Goal: Information Seeking & Learning: Learn about a topic

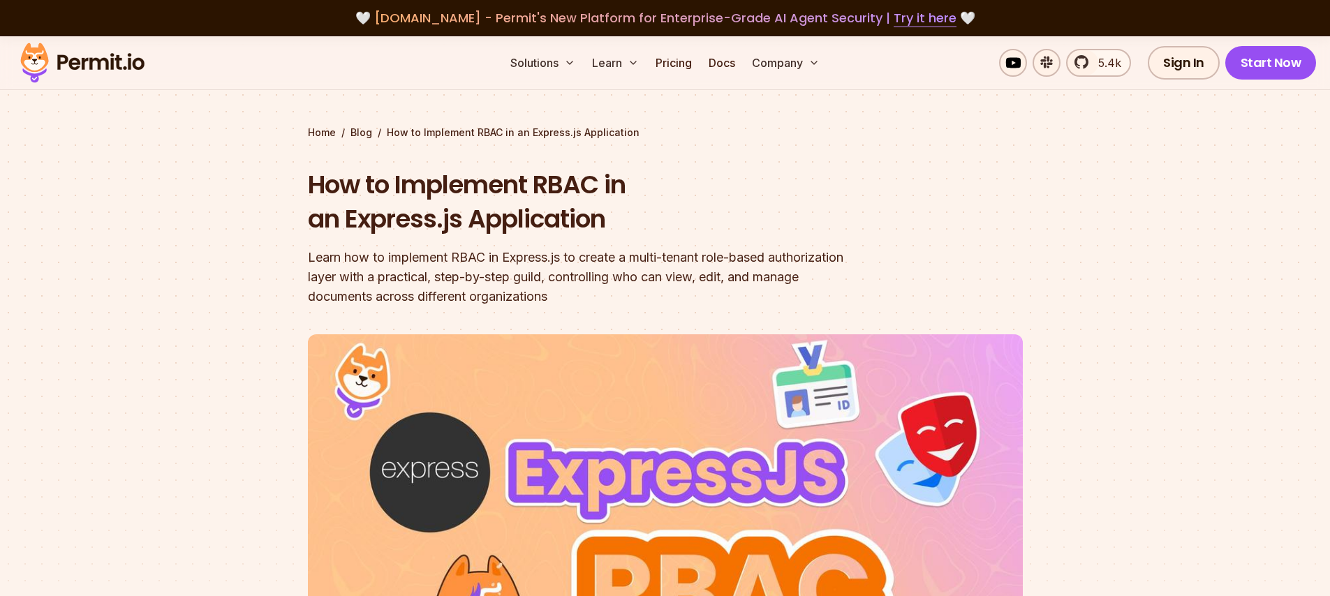
scroll to position [754, 0]
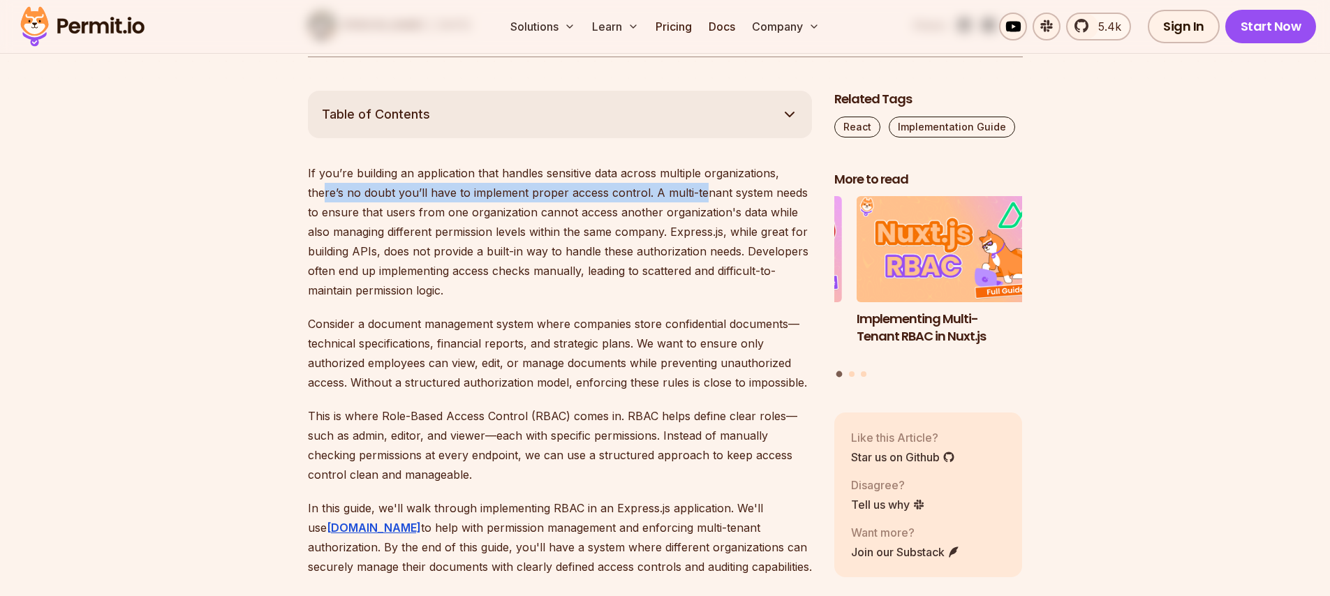
drag, startPoint x: 323, startPoint y: 184, endPoint x: 709, endPoint y: 189, distance: 385.5
click at [707, 189] on p "If you’re building an application that handles sensitive data across multiple o…" at bounding box center [560, 231] width 504 height 137
click at [715, 188] on p "If you’re building an application that handles sensitive data across multiple o…" at bounding box center [560, 231] width 504 height 137
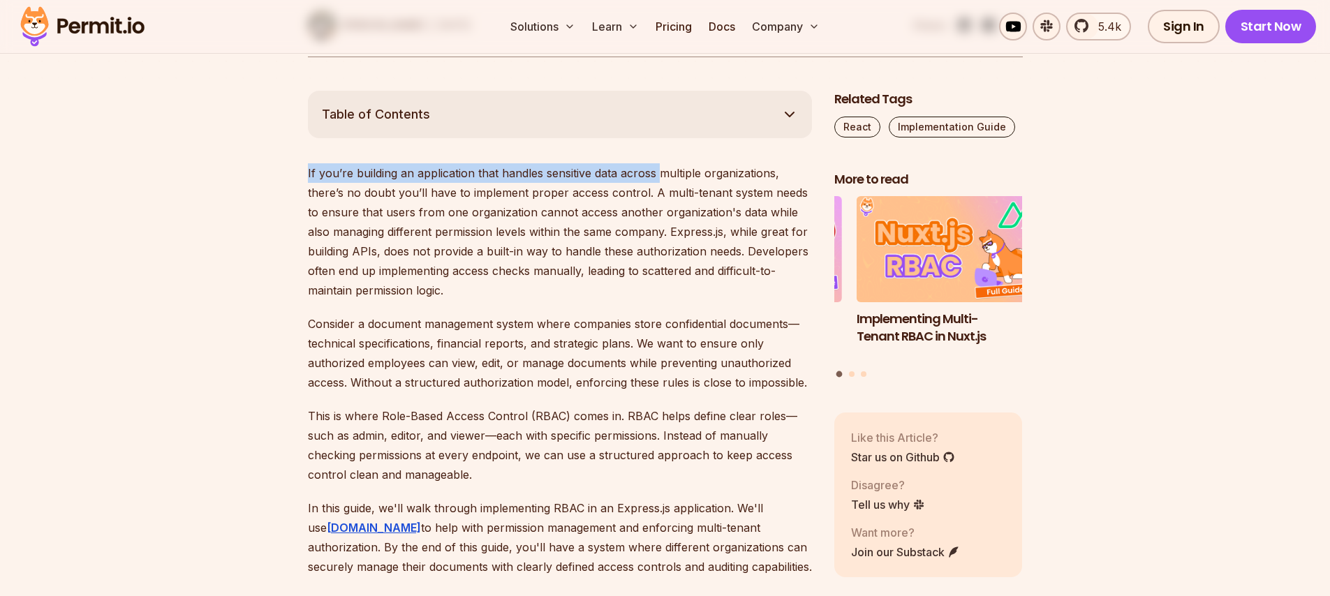
drag, startPoint x: 304, startPoint y: 179, endPoint x: 677, endPoint y: 182, distance: 372.9
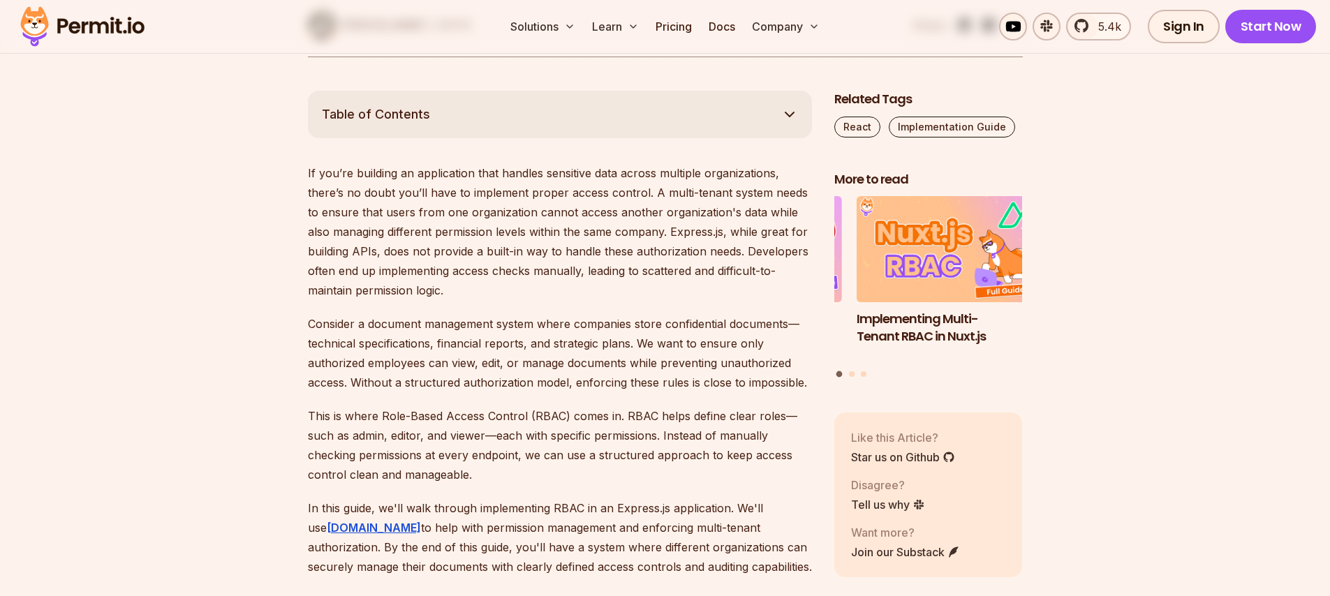
click at [677, 182] on p "If you’re building an application that handles sensitive data across multiple o…" at bounding box center [560, 231] width 504 height 137
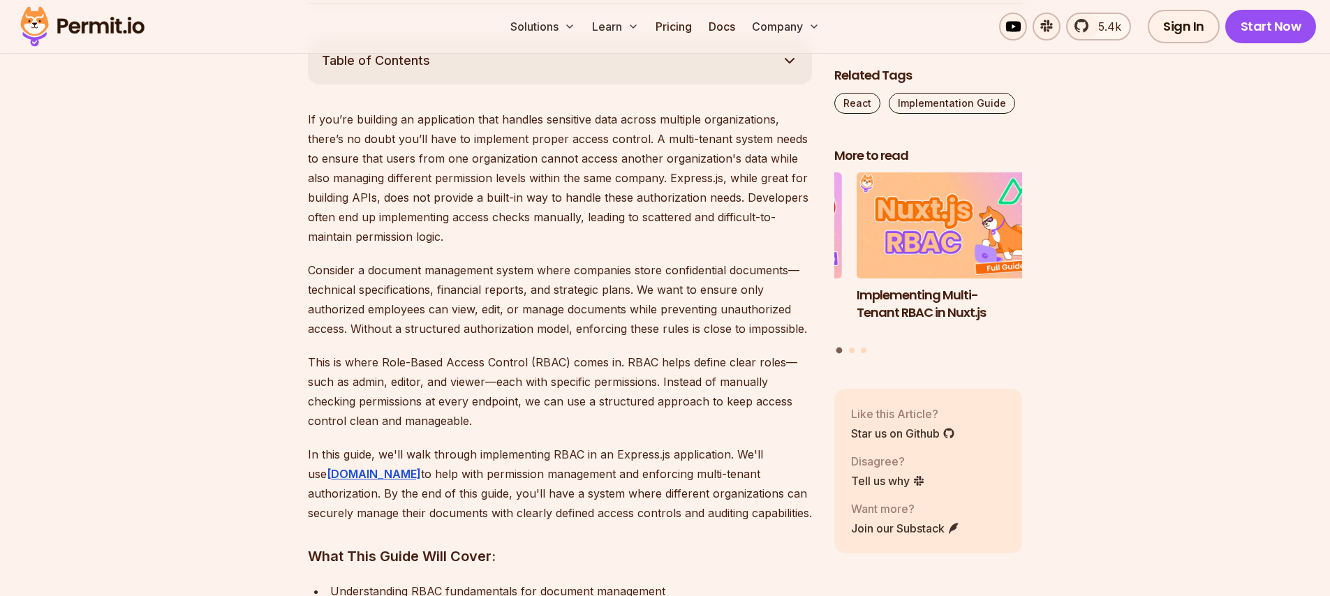
scroll to position [838, 0]
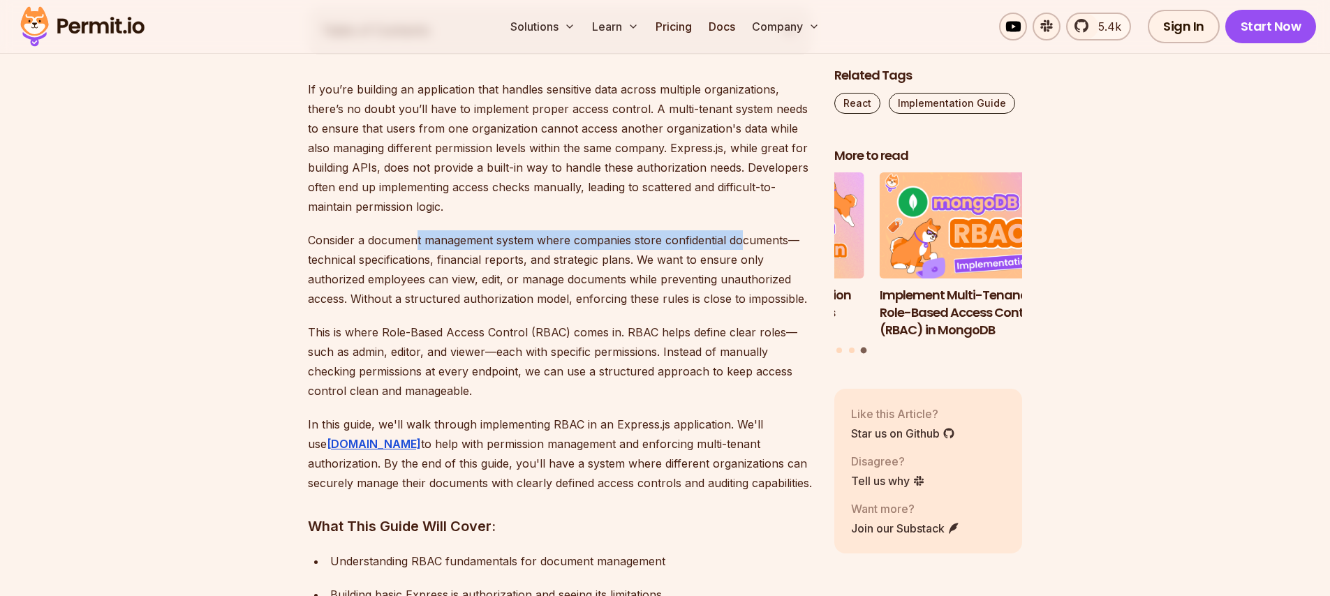
drag, startPoint x: 417, startPoint y: 239, endPoint x: 743, endPoint y: 238, distance: 326.1
click at [744, 238] on p "Consider a document management system where companies store confidential docume…" at bounding box center [560, 269] width 504 height 78
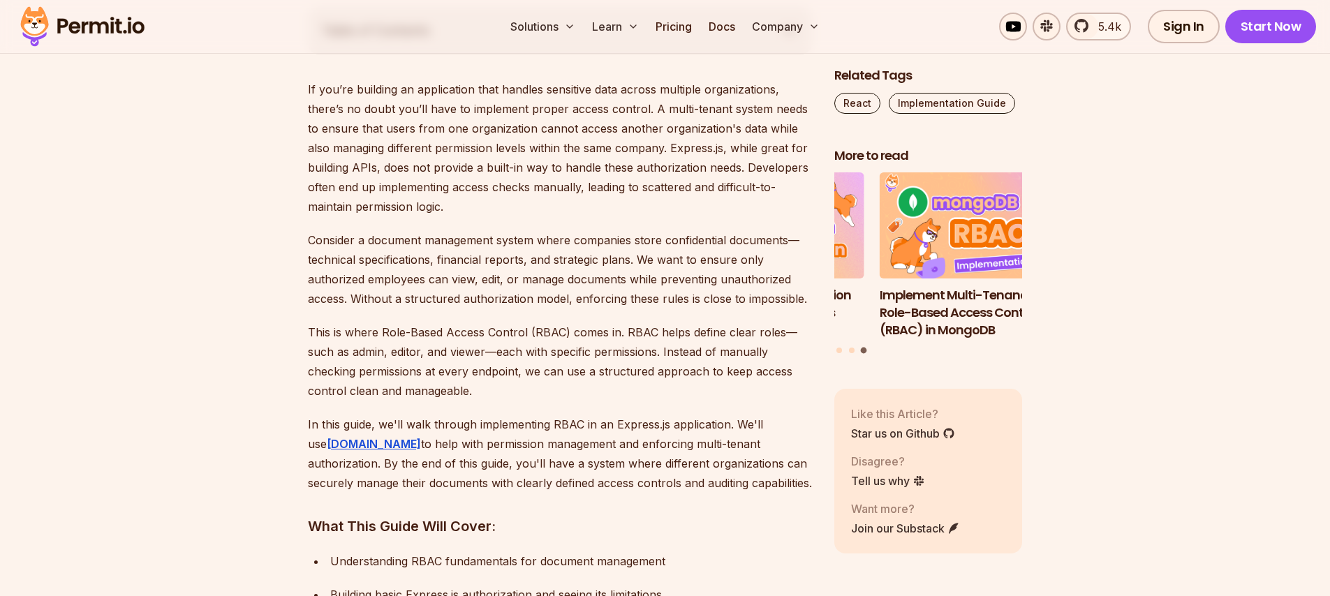
click at [516, 250] on p "Consider a document management system where companies store confidential docume…" at bounding box center [560, 269] width 504 height 78
drag, startPoint x: 306, startPoint y: 254, endPoint x: 615, endPoint y: 257, distance: 308.7
click at [615, 257] on p "Consider a document management system where companies store confidential docume…" at bounding box center [560, 269] width 504 height 78
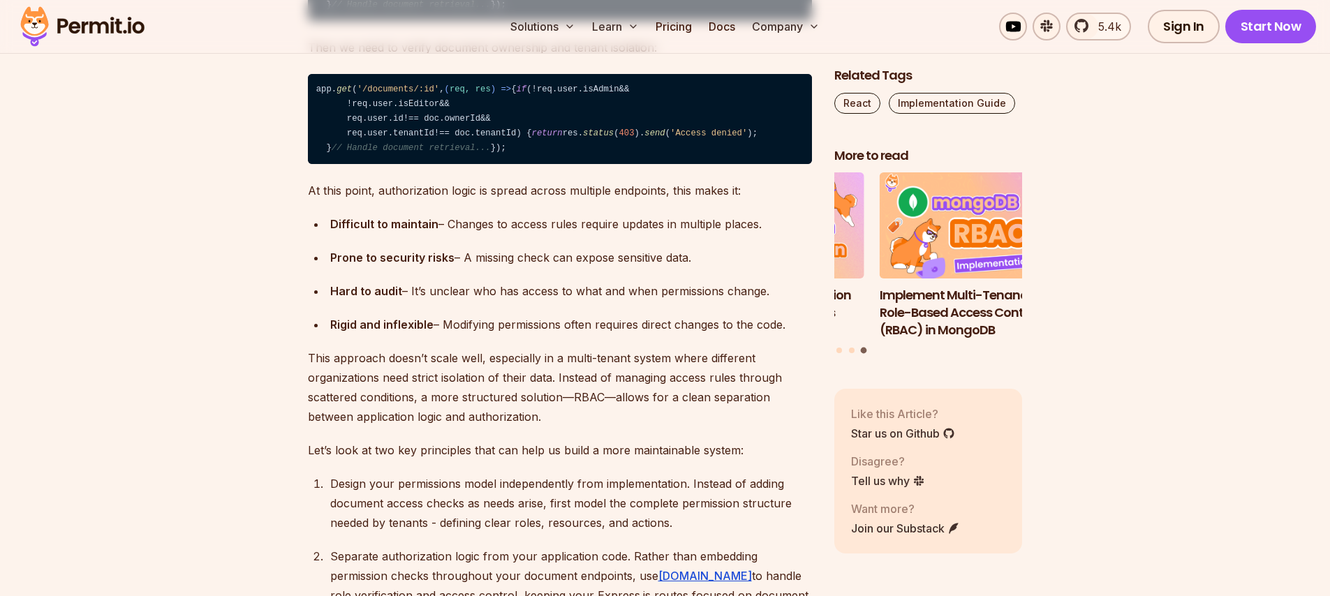
scroll to position [1927, 0]
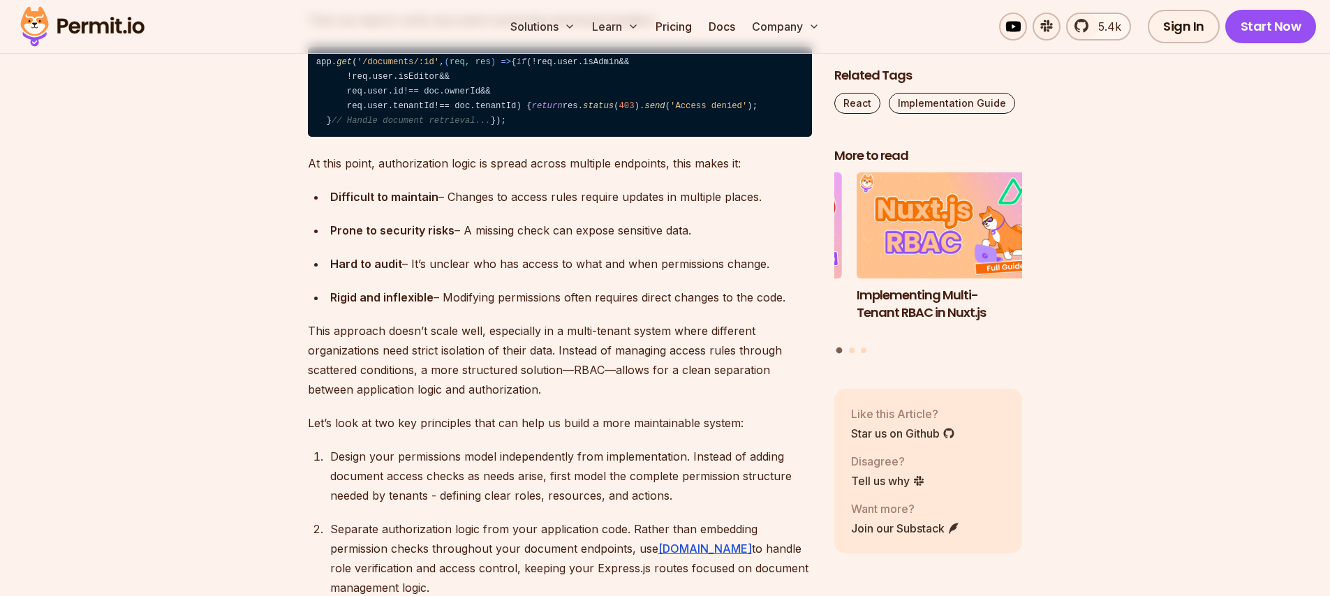
drag, startPoint x: 328, startPoint y: 405, endPoint x: 697, endPoint y: 404, distance: 369.4
click at [697, 240] on li "Prone to security risks – A missing check can expose sensitive data." at bounding box center [569, 231] width 486 height 20
click at [697, 240] on div "Prone to security risks – A missing check can expose sensitive data." at bounding box center [571, 231] width 482 height 20
drag, startPoint x: 705, startPoint y: 404, endPoint x: 283, endPoint y: 405, distance: 421.8
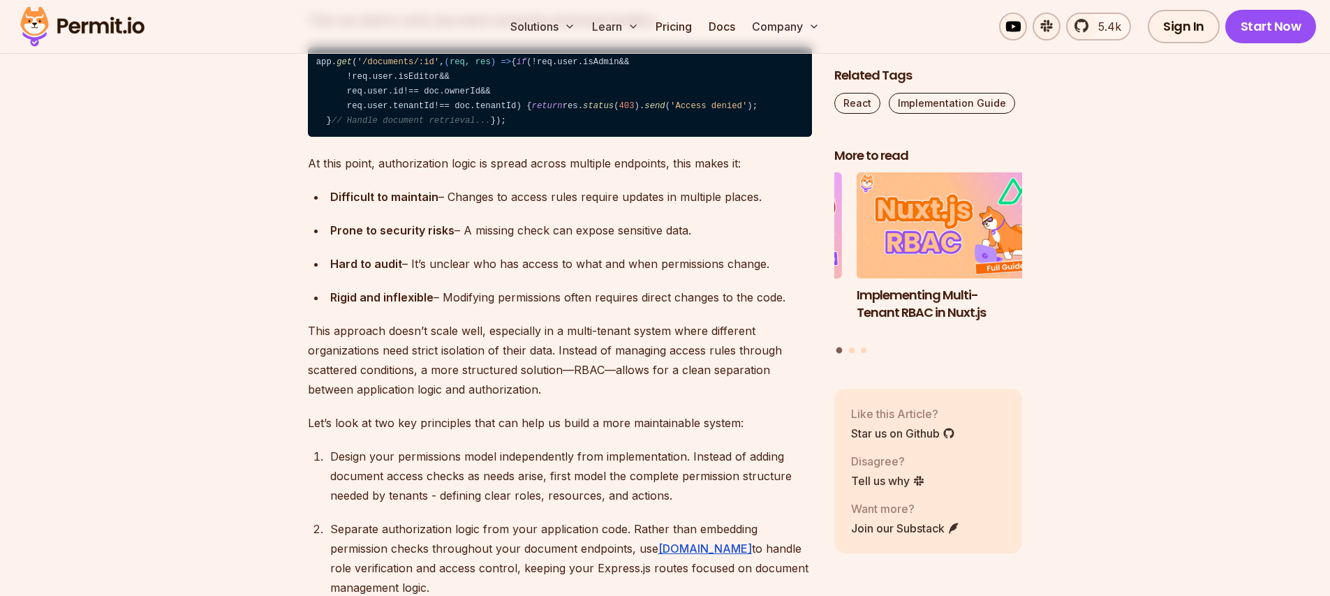
drag, startPoint x: 264, startPoint y: 448, endPoint x: 485, endPoint y: 446, distance: 220.7
click at [485, 274] on div "Hard to audit – It’s unclear who has access to what and when permissions change." at bounding box center [571, 264] width 482 height 20
drag, startPoint x: 430, startPoint y: 443, endPoint x: 771, endPoint y: 440, distance: 340.8
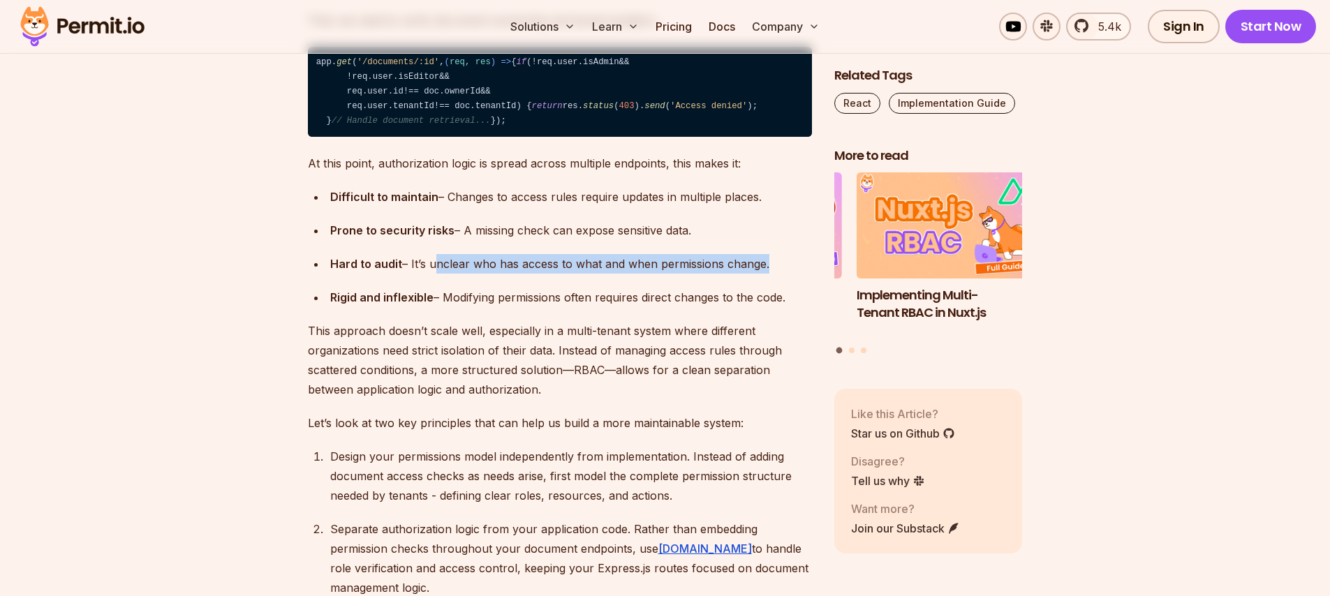
click at [767, 274] on div "Hard to audit – It’s unclear who has access to what and when permissions change." at bounding box center [571, 264] width 482 height 20
click at [772, 274] on div "Hard to audit – It’s unclear who has access to what and when permissions change." at bounding box center [571, 264] width 482 height 20
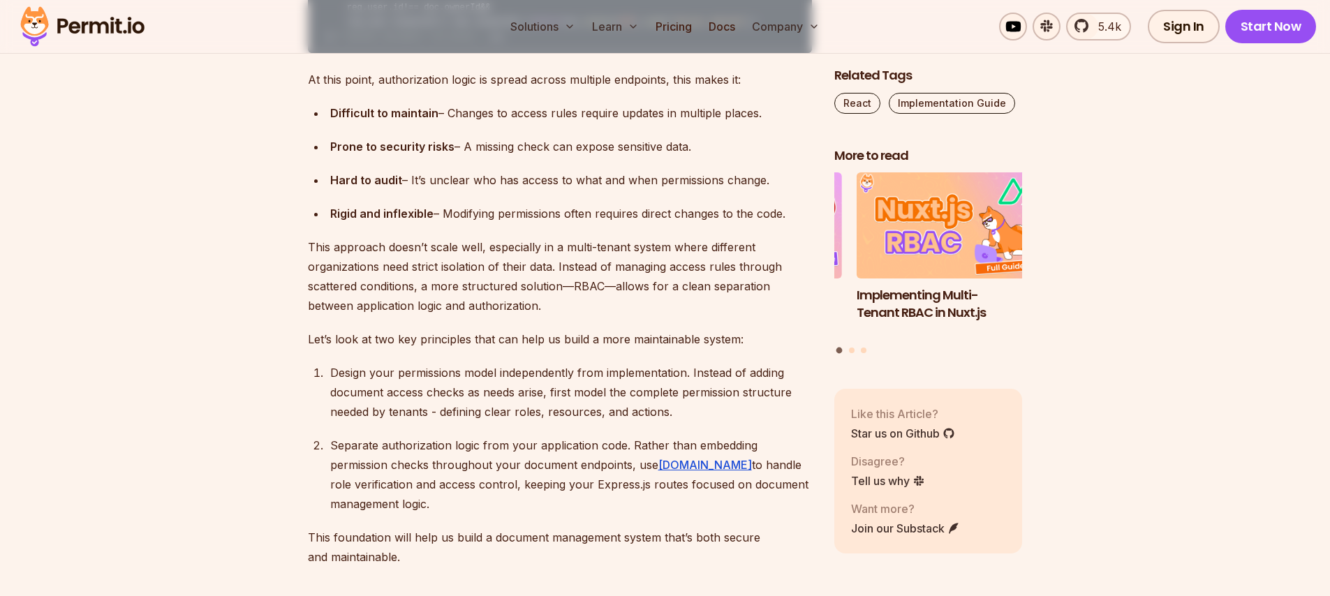
scroll to position [2179, 0]
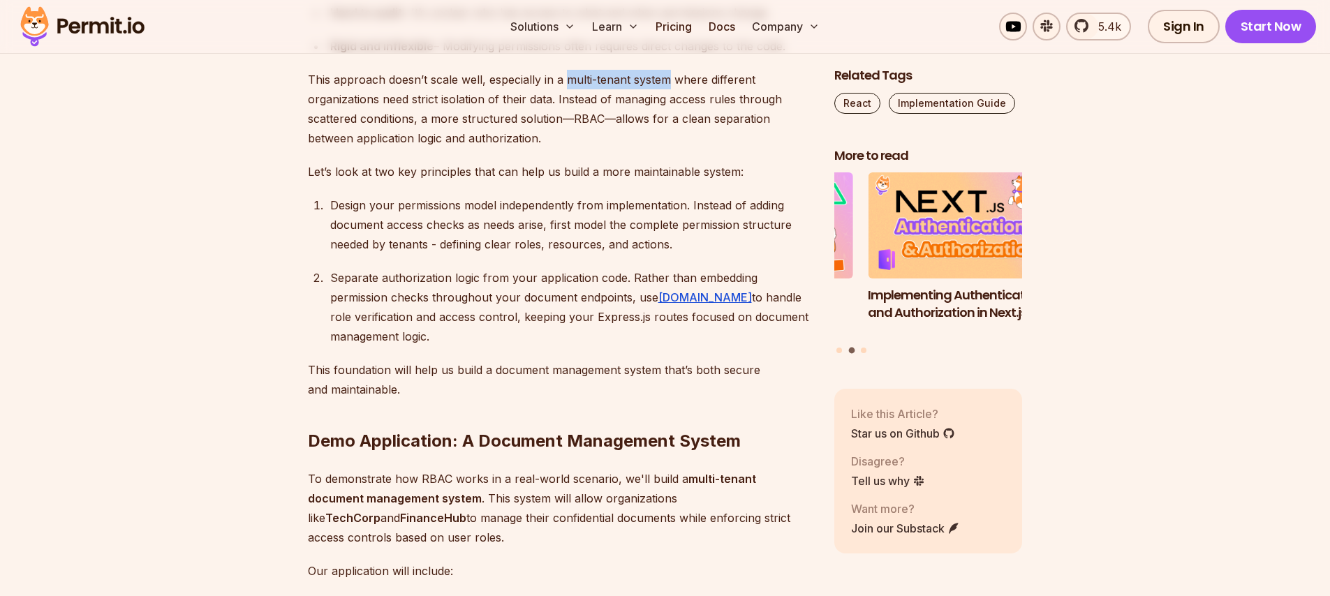
drag, startPoint x: 670, startPoint y: 256, endPoint x: 568, endPoint y: 249, distance: 101.5
click at [568, 148] on p "This approach doesn’t scale well, especially in a multi-tenant system where dif…" at bounding box center [560, 109] width 504 height 78
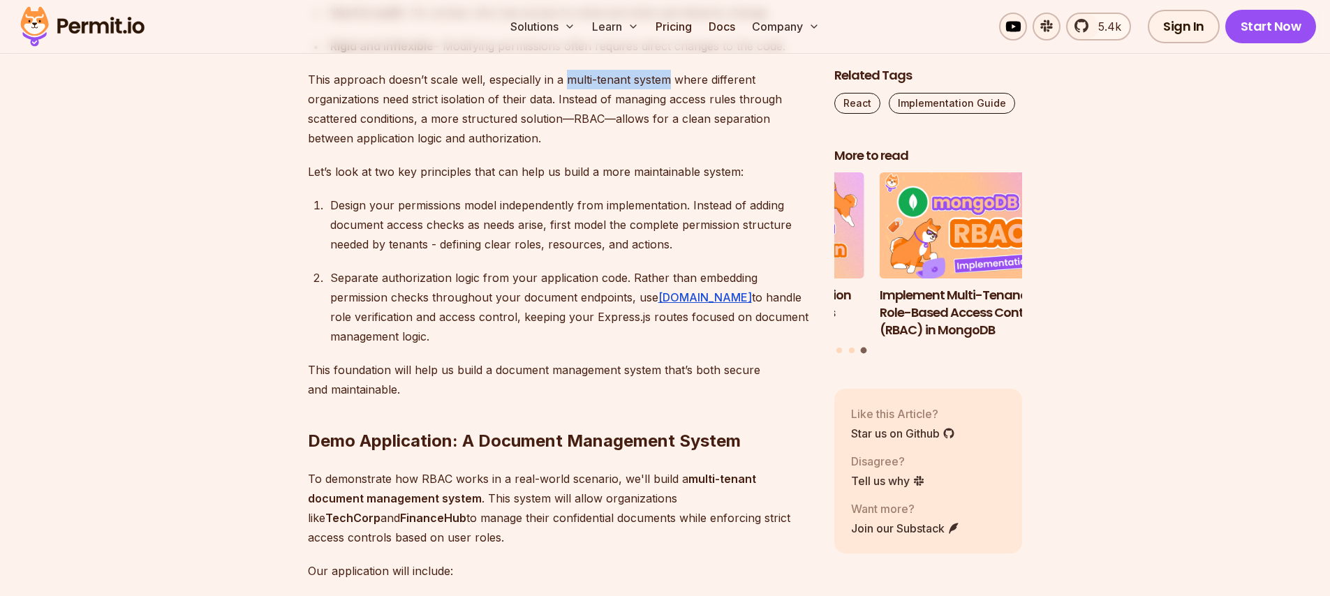
copy p "multi-tenant system"
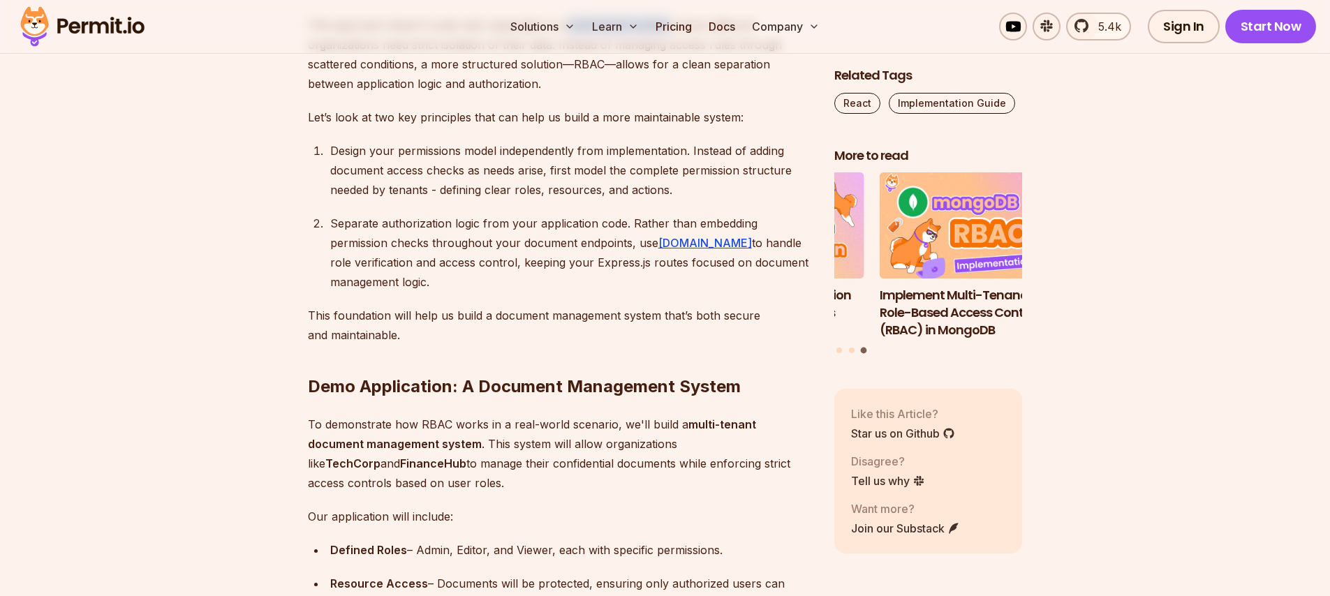
scroll to position [2235, 0]
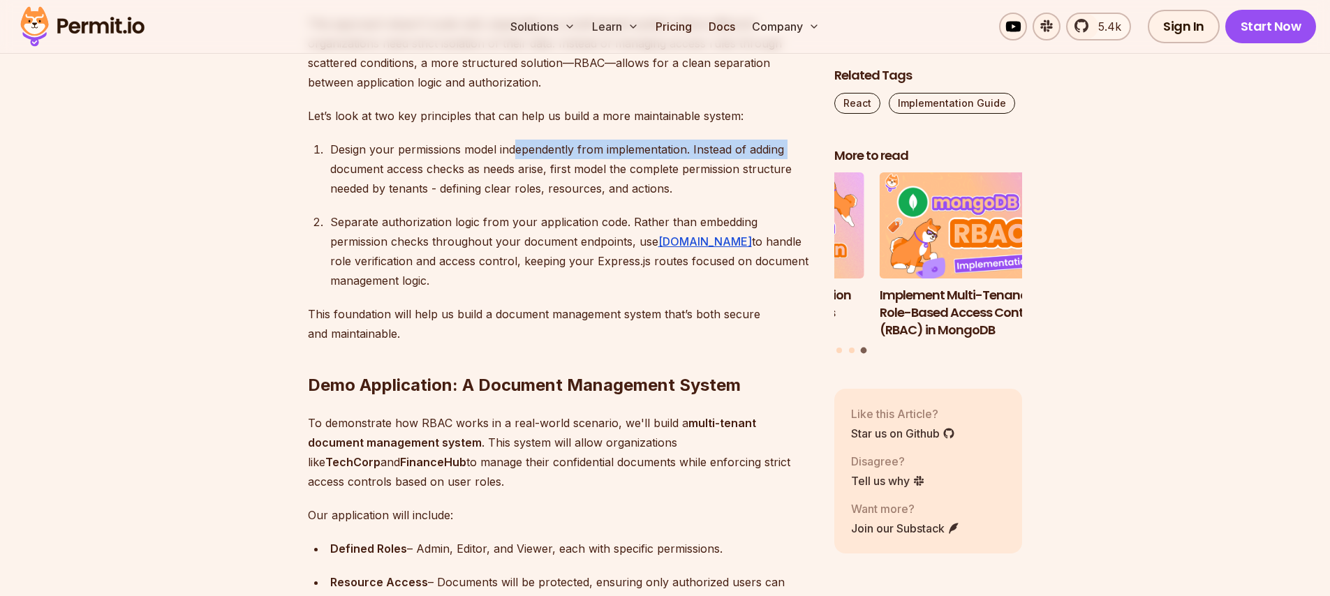
drag, startPoint x: 330, startPoint y: 336, endPoint x: 519, endPoint y: 335, distance: 188.6
click at [519, 198] on div "Design your permissions model independently from implementation. Instead of add…" at bounding box center [571, 169] width 482 height 59
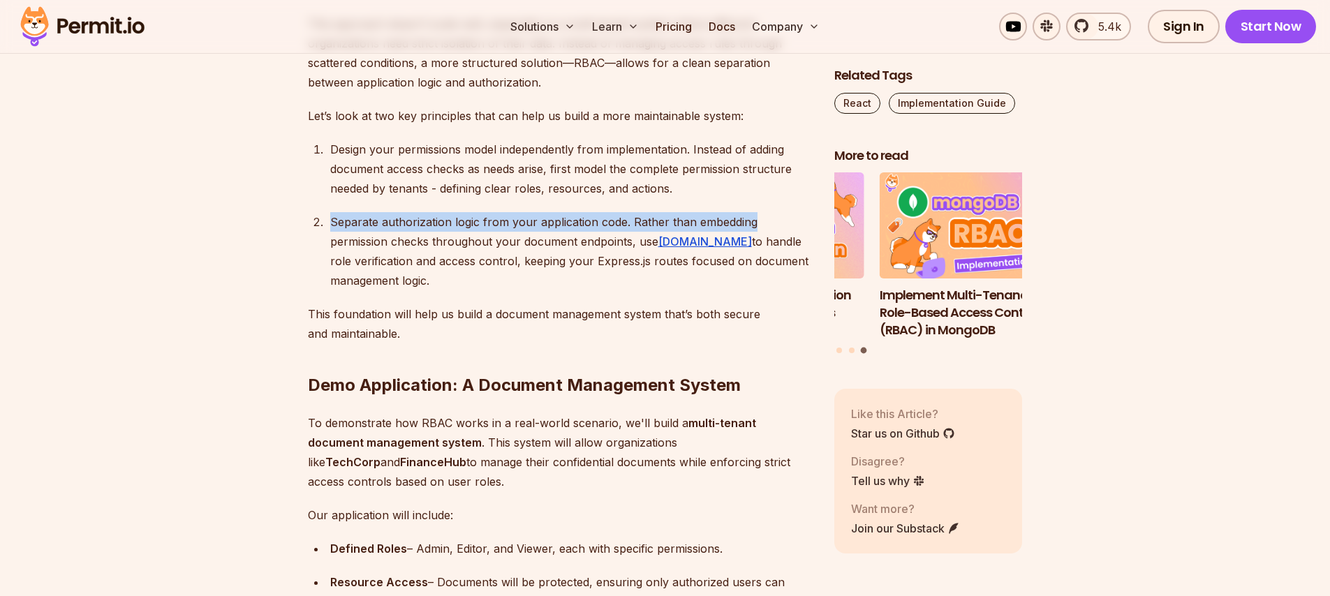
drag, startPoint x: 321, startPoint y: 401, endPoint x: 773, endPoint y: 389, distance: 452.0
click at [773, 291] on li "Separate authorization logic from your application code. Rather than embedding …" at bounding box center [569, 251] width 486 height 78
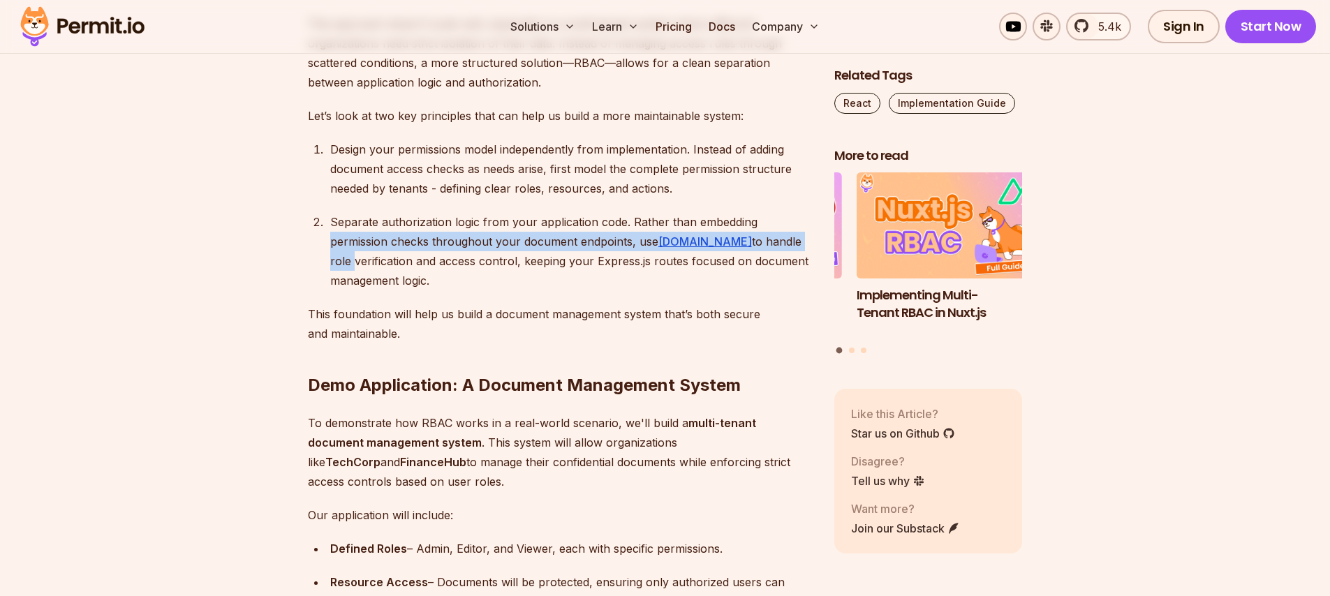
drag, startPoint x: 330, startPoint y: 425, endPoint x: 781, endPoint y: 417, distance: 451.9
click at [780, 291] on div "Separate authorization logic from your application code. Rather than embedding …" at bounding box center [571, 251] width 482 height 78
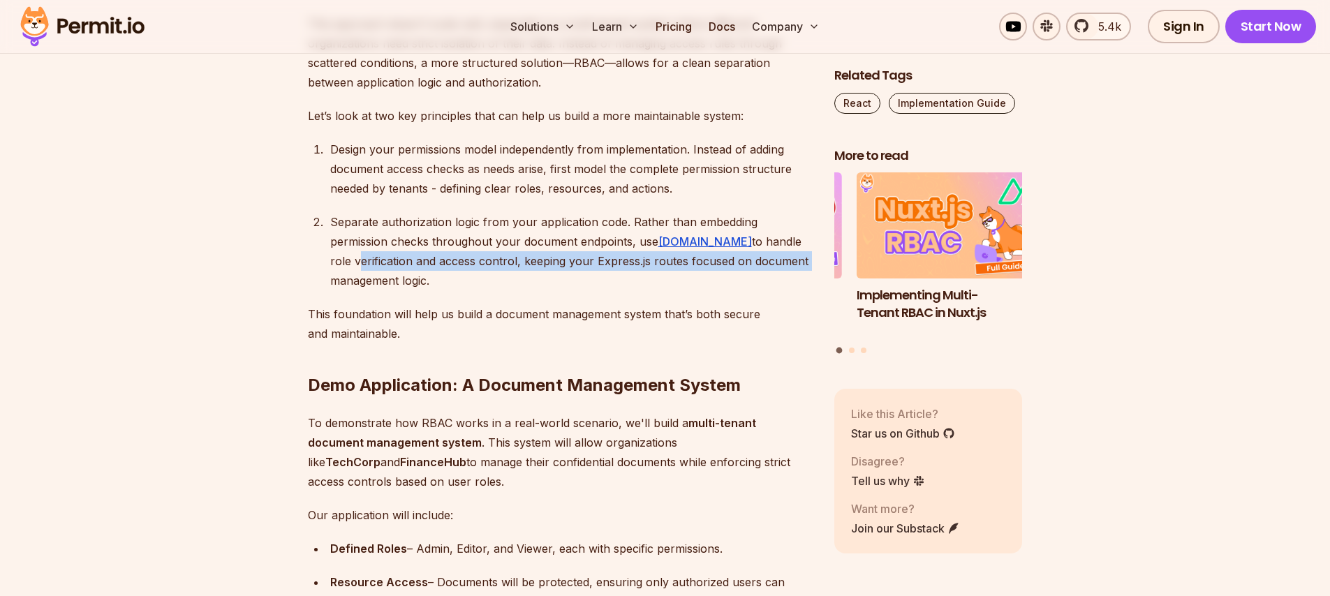
drag, startPoint x: 329, startPoint y: 436, endPoint x: 781, endPoint y: 437, distance: 451.8
click at [781, 291] on li "Separate authorization logic from your application code. Rather than embedding …" at bounding box center [569, 251] width 486 height 78
click at [781, 291] on div "Separate authorization logic from your application code. Rather than embedding …" at bounding box center [571, 251] width 482 height 78
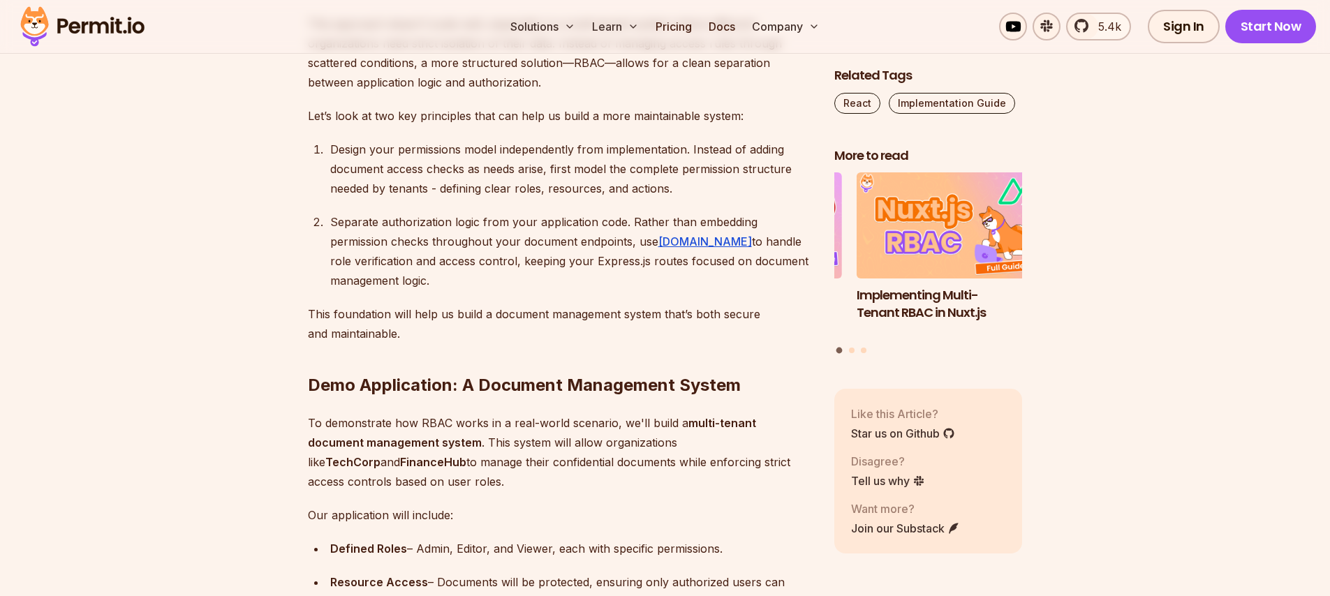
drag, startPoint x: 531, startPoint y: 453, endPoint x: 309, endPoint y: 453, distance: 222.8
click at [309, 291] on ol "Design your permissions model independently from implementation. Instead of add…" at bounding box center [560, 215] width 504 height 151
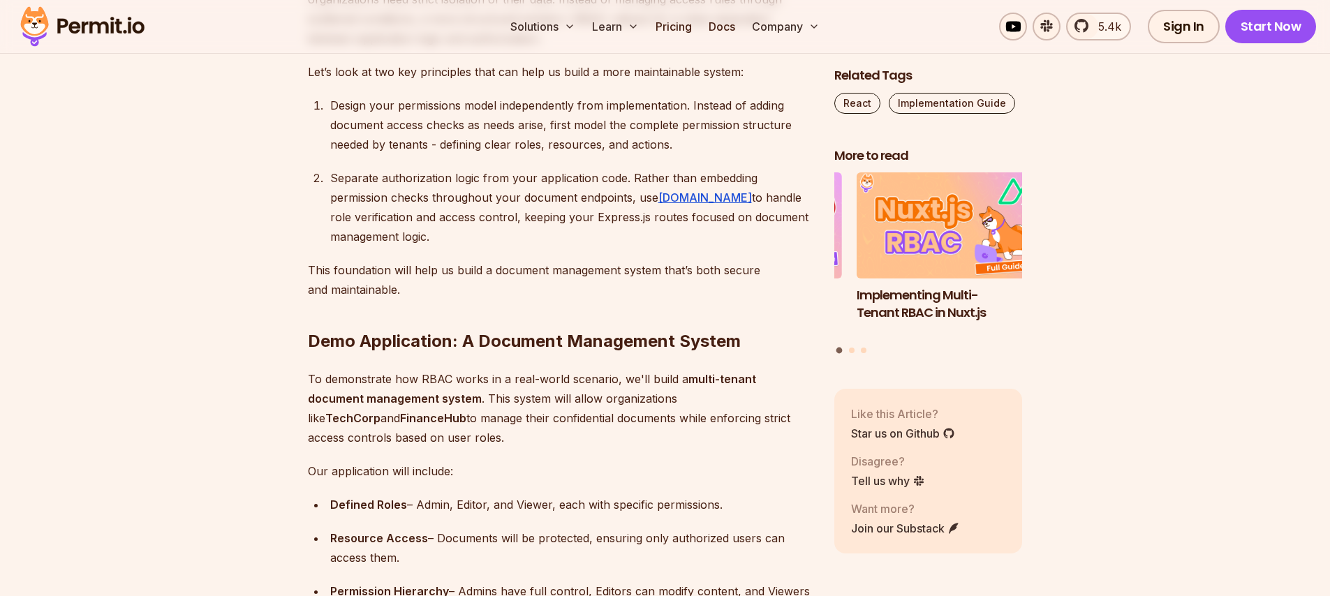
scroll to position [2319, 0]
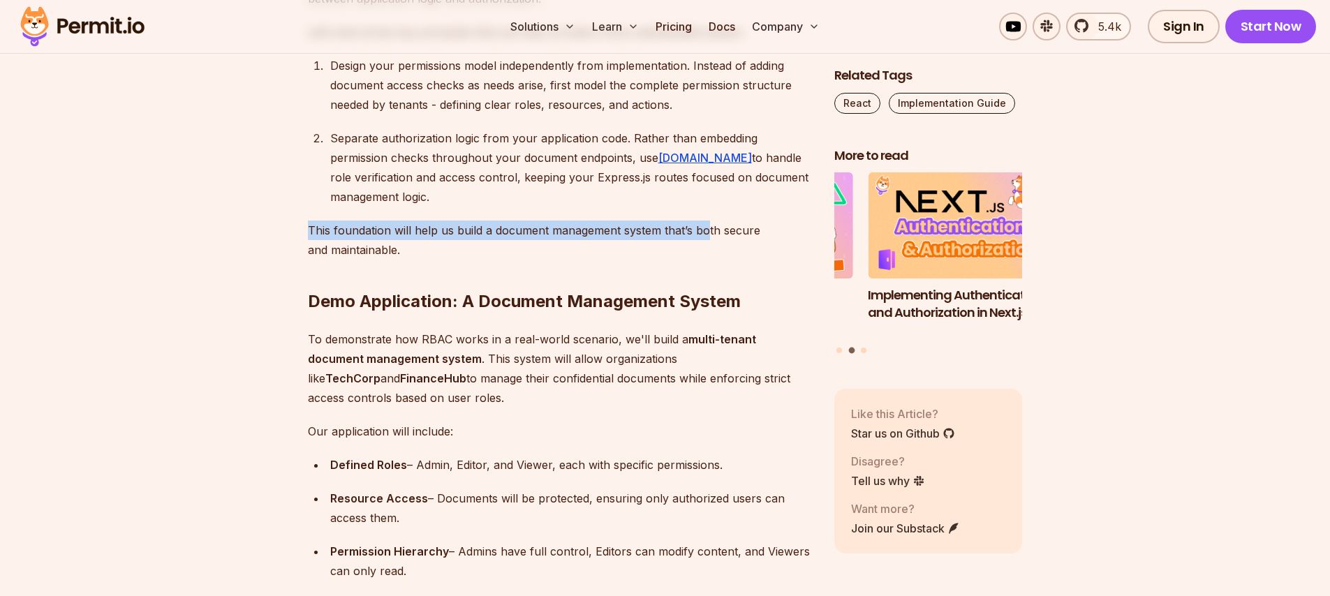
drag, startPoint x: 306, startPoint y: 403, endPoint x: 712, endPoint y: 408, distance: 406.5
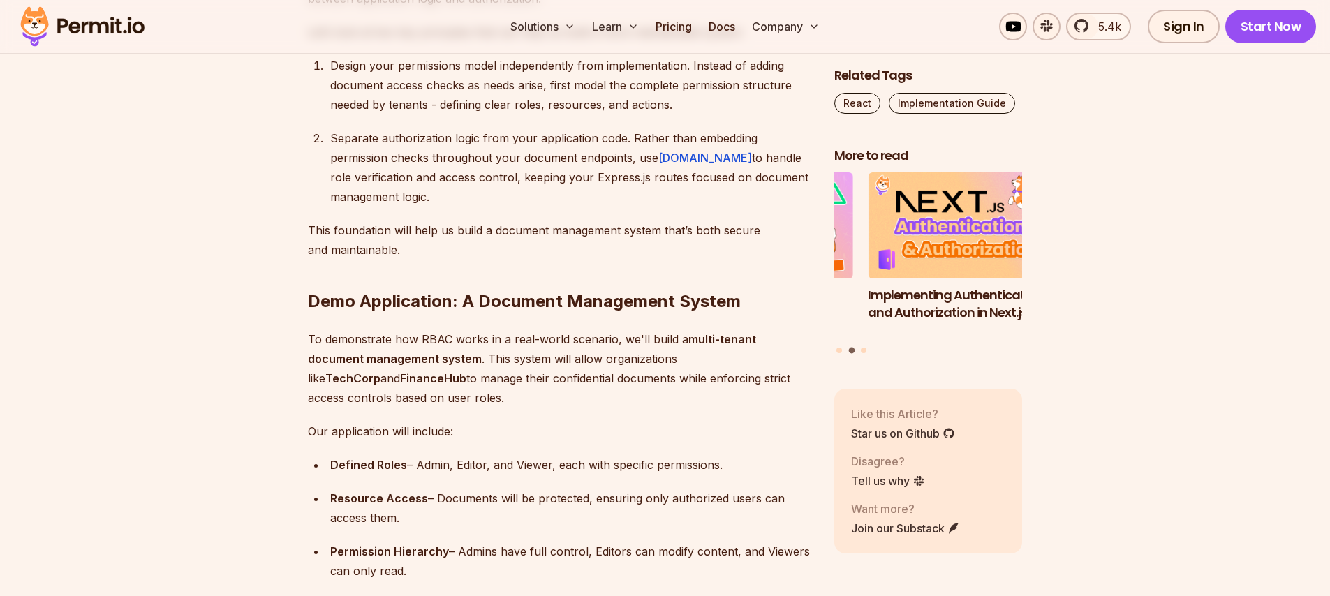
click at [418, 313] on h2 "Demo Application: A Document Management System" at bounding box center [560, 274] width 504 height 78
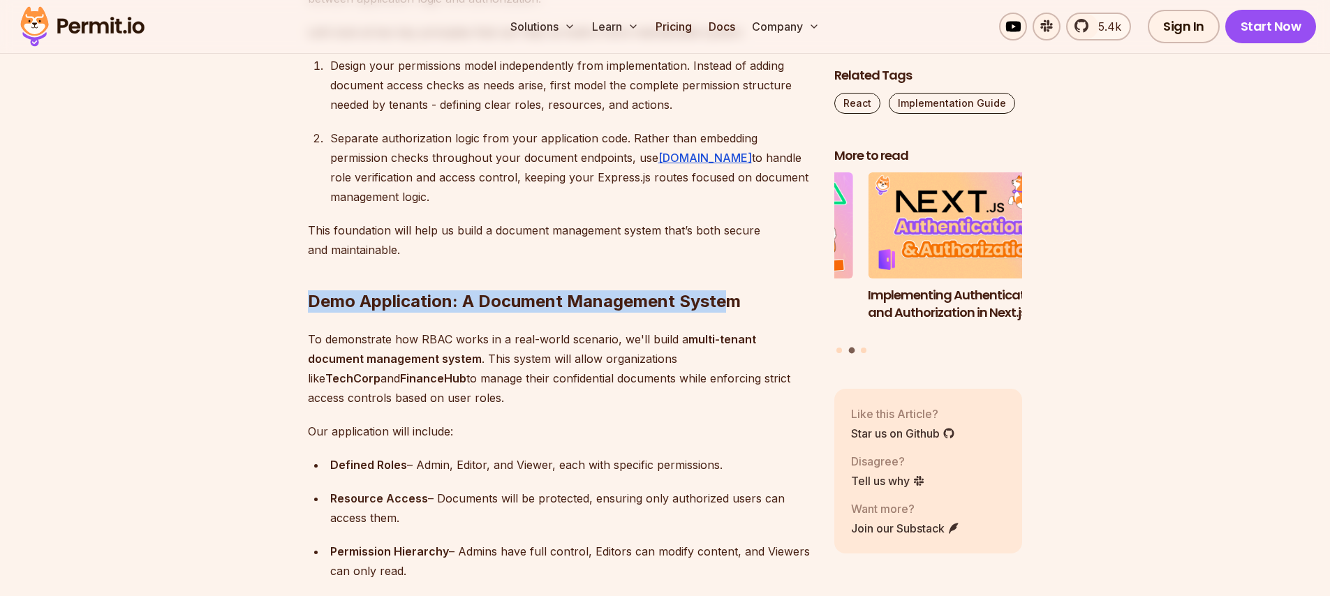
drag, startPoint x: 300, startPoint y: 471, endPoint x: 733, endPoint y: 476, distance: 433.0
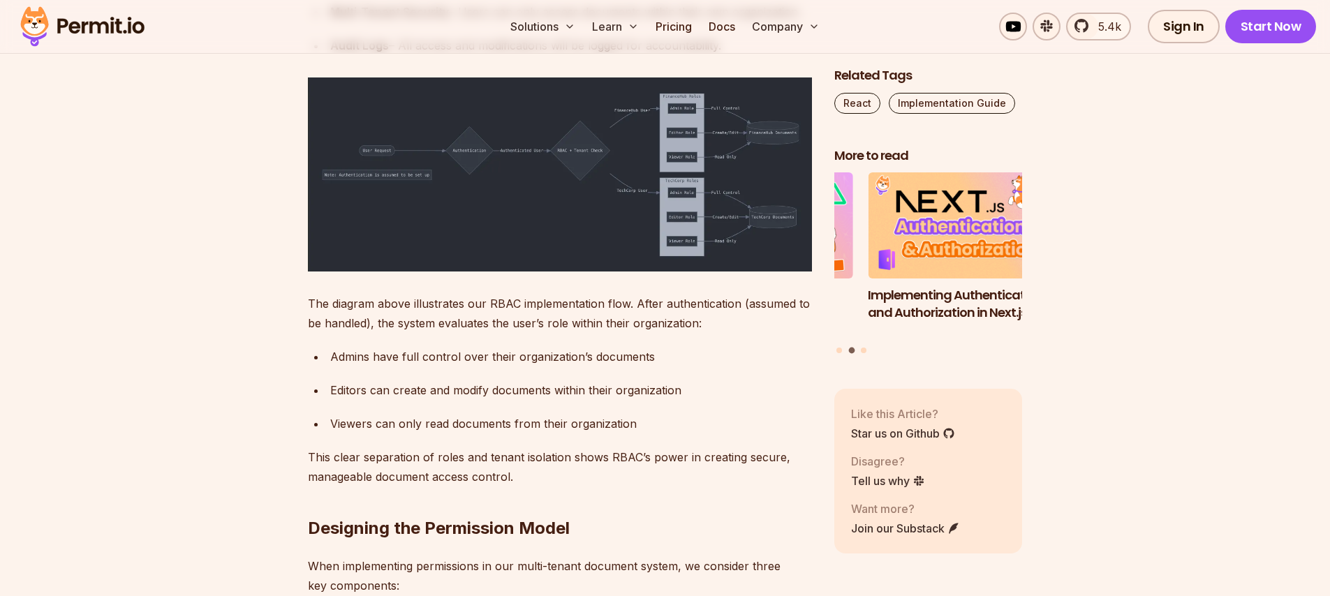
scroll to position [2738, 0]
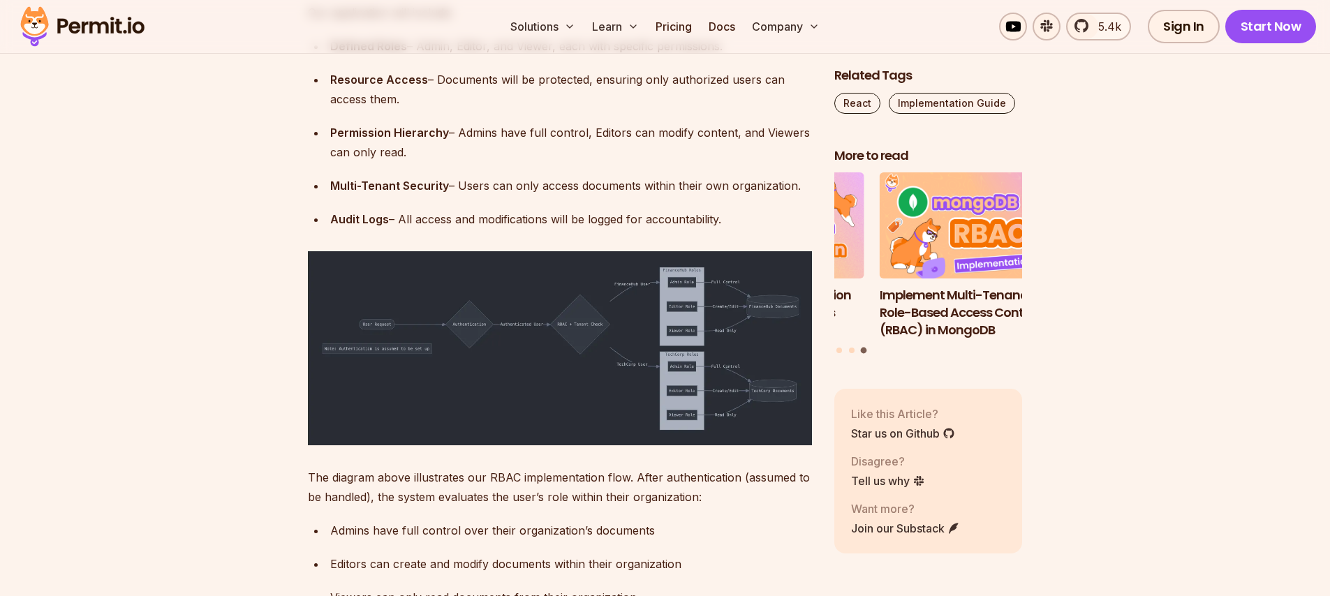
drag, startPoint x: 616, startPoint y: 103, endPoint x: 723, endPoint y: 98, distance: 107.6
drag, startPoint x: 349, startPoint y: 119, endPoint x: 480, endPoint y: 119, distance: 131.3
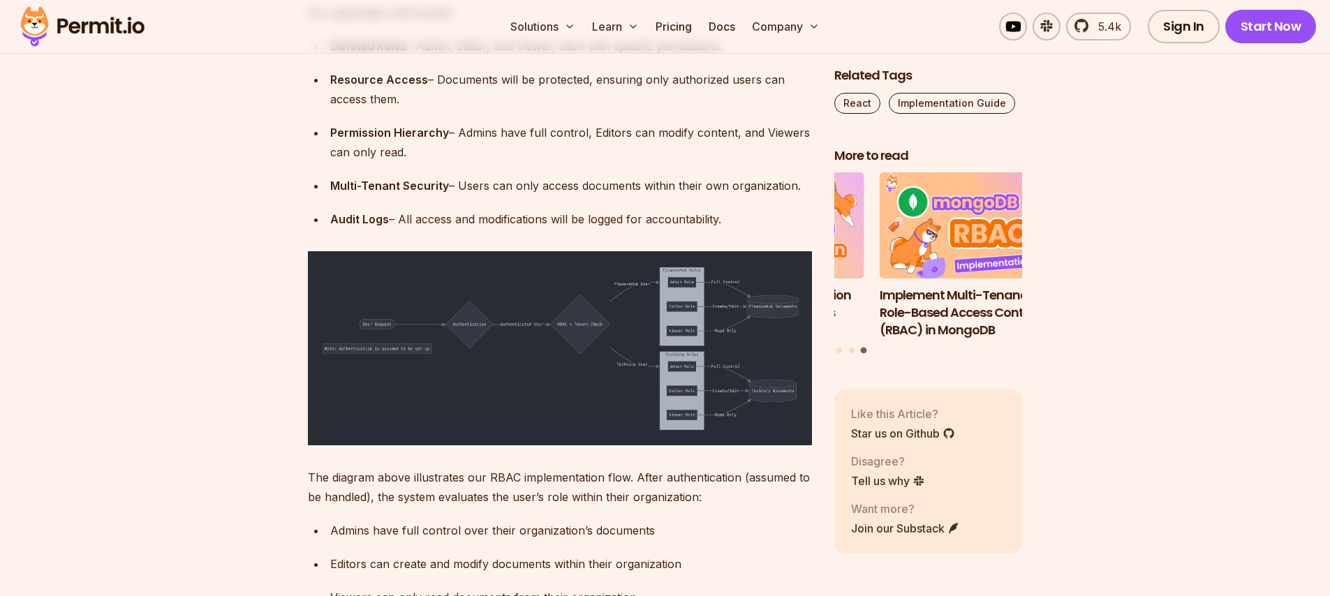
drag, startPoint x: 487, startPoint y: 119, endPoint x: 618, endPoint y: 117, distance: 131.3
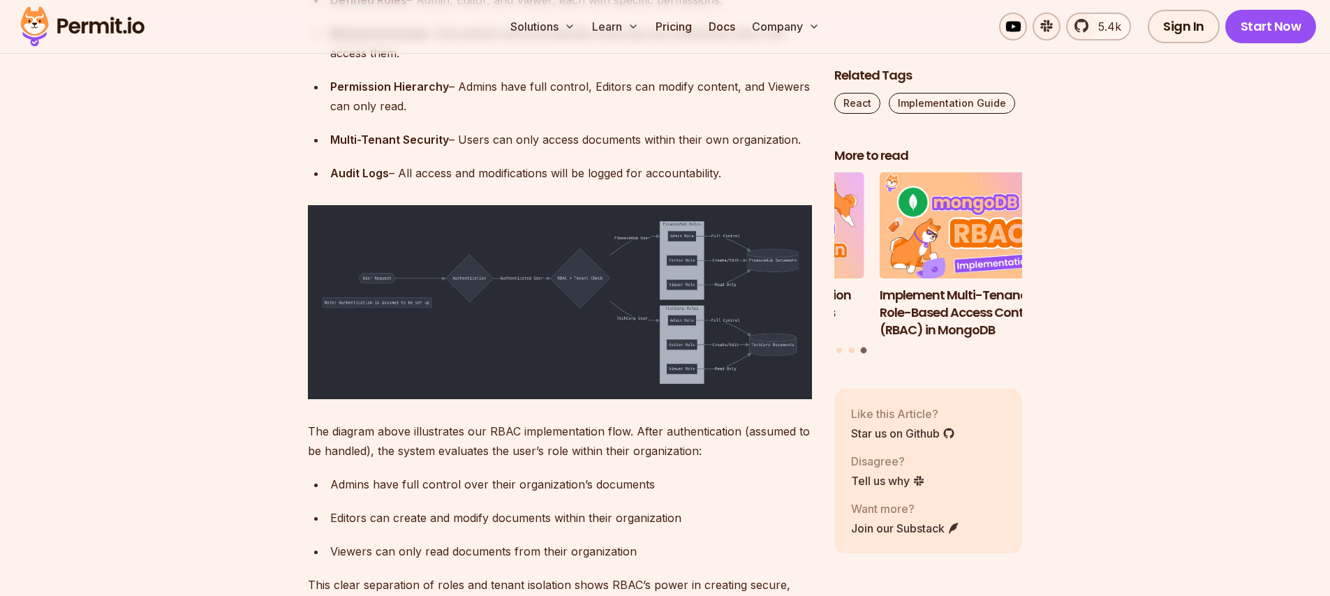
scroll to position [2821, 0]
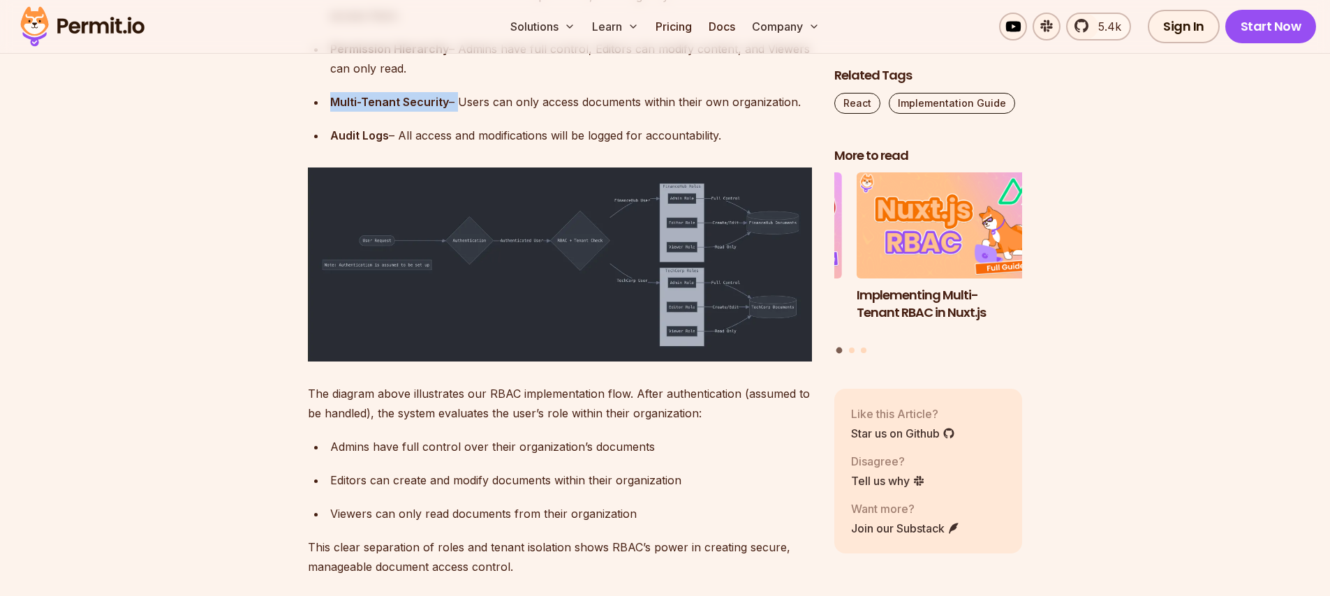
drag, startPoint x: 456, startPoint y: 281, endPoint x: 755, endPoint y: 269, distance: 299.1
click at [749, 145] on ul "Defined Roles – Admin, Editor, and Viewer, each with specific permissions. Reso…" at bounding box center [560, 49] width 504 height 193
drag, startPoint x: 766, startPoint y: 277, endPoint x: 788, endPoint y: 281, distance: 22.9
click at [767, 112] on div "Multi-Tenant Security – Users can only access documents within their own organi…" at bounding box center [571, 102] width 482 height 20
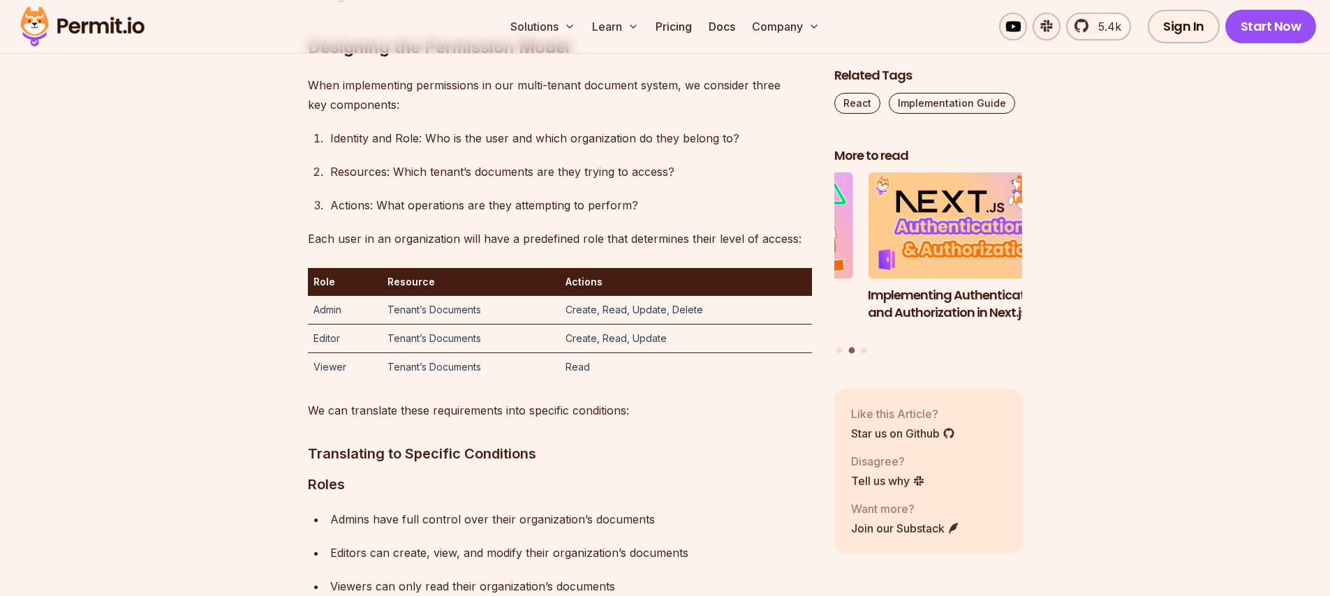
scroll to position [3492, 0]
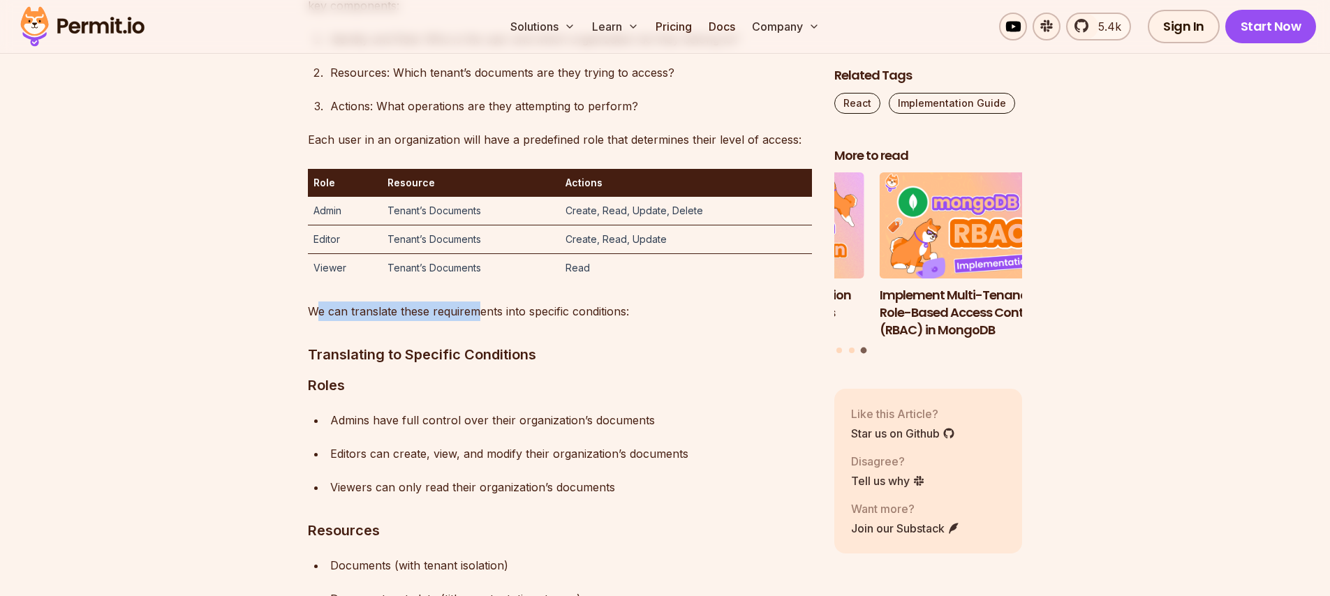
drag, startPoint x: 314, startPoint y: 487, endPoint x: 476, endPoint y: 487, distance: 162.7
click at [476, 321] on p "We can translate these requirements into specific conditions:" at bounding box center [560, 312] width 504 height 20
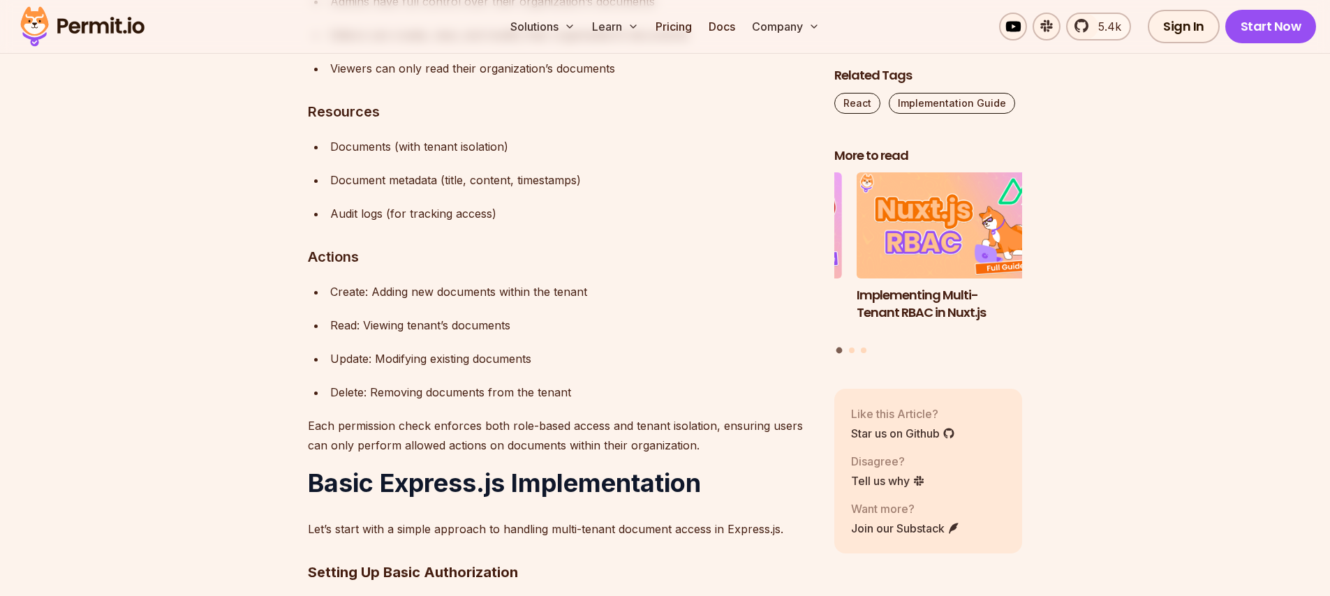
scroll to position [3827, 0]
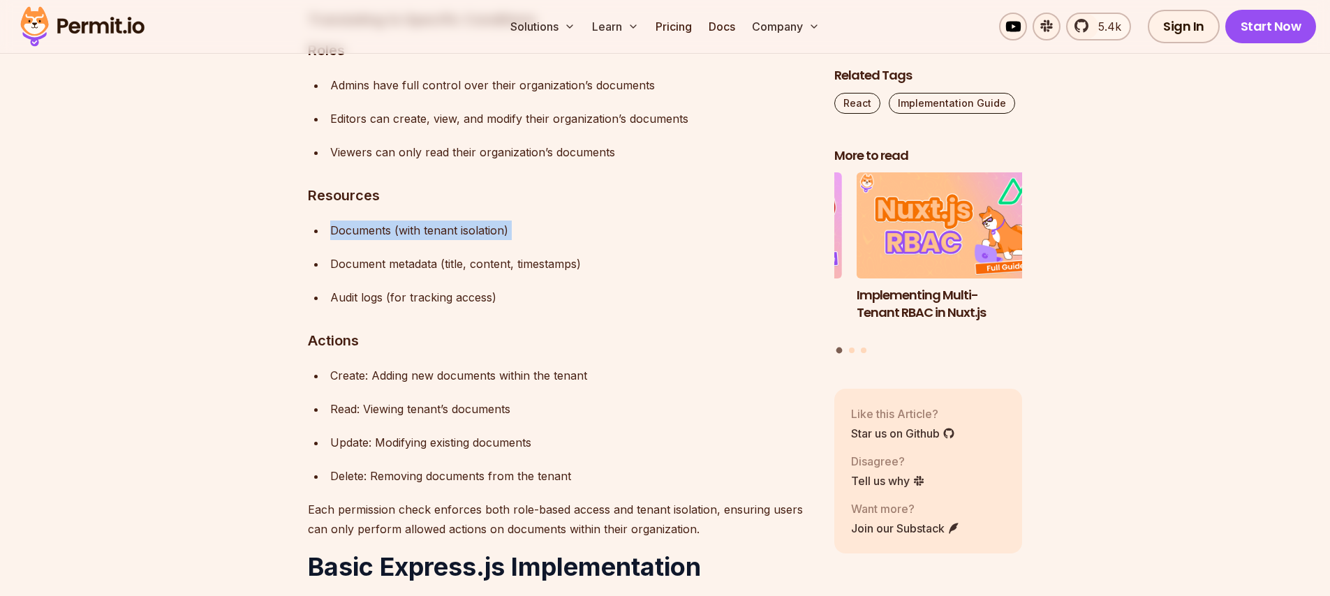
drag, startPoint x: 330, startPoint y: 407, endPoint x: 549, endPoint y: 417, distance: 219.5
click at [549, 307] on ul "Documents (with tenant isolation) Document metadata (title, content, timestamps…" at bounding box center [560, 264] width 504 height 87
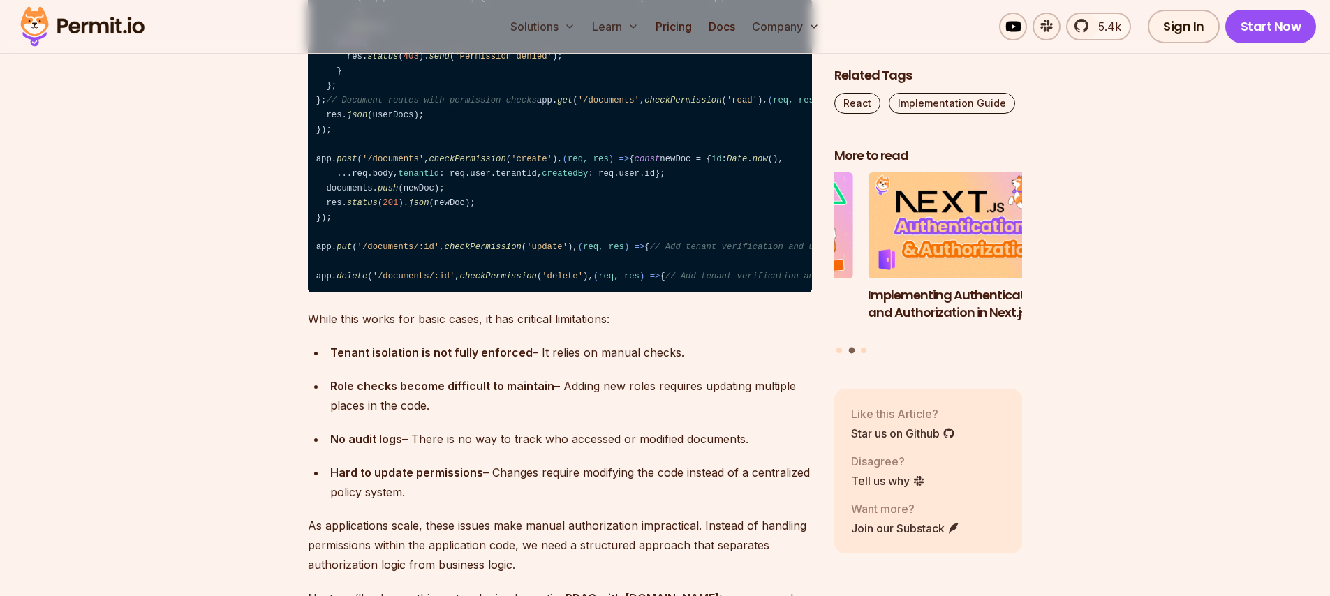
scroll to position [4833, 0]
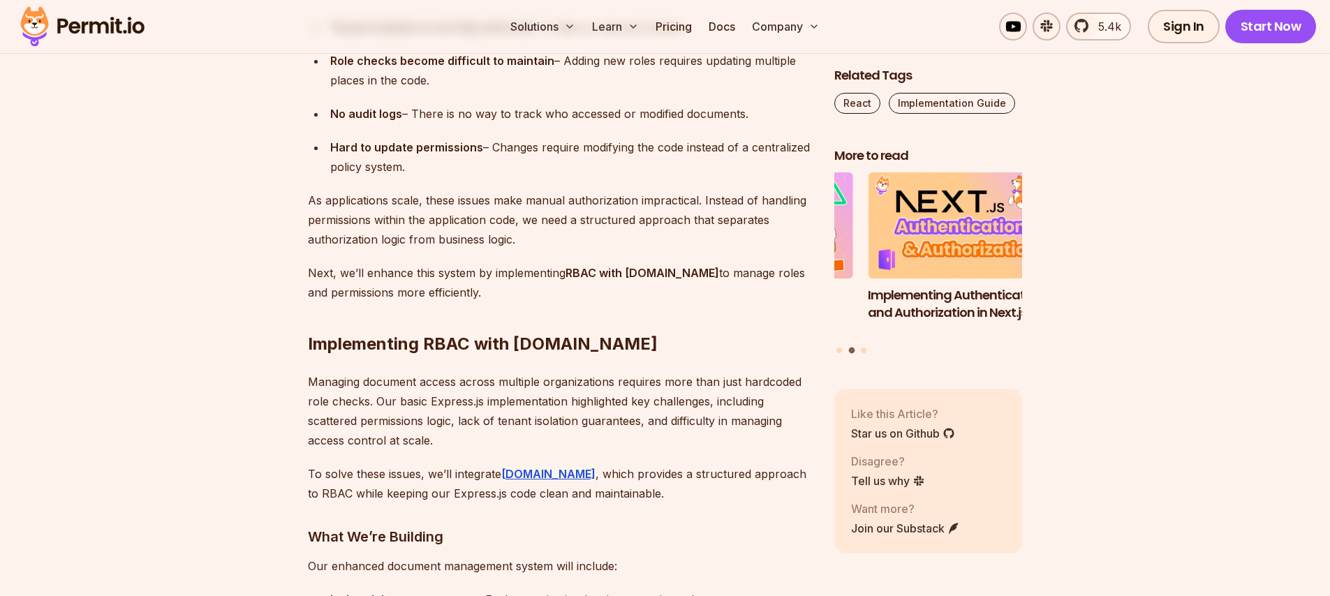
scroll to position [5000, 0]
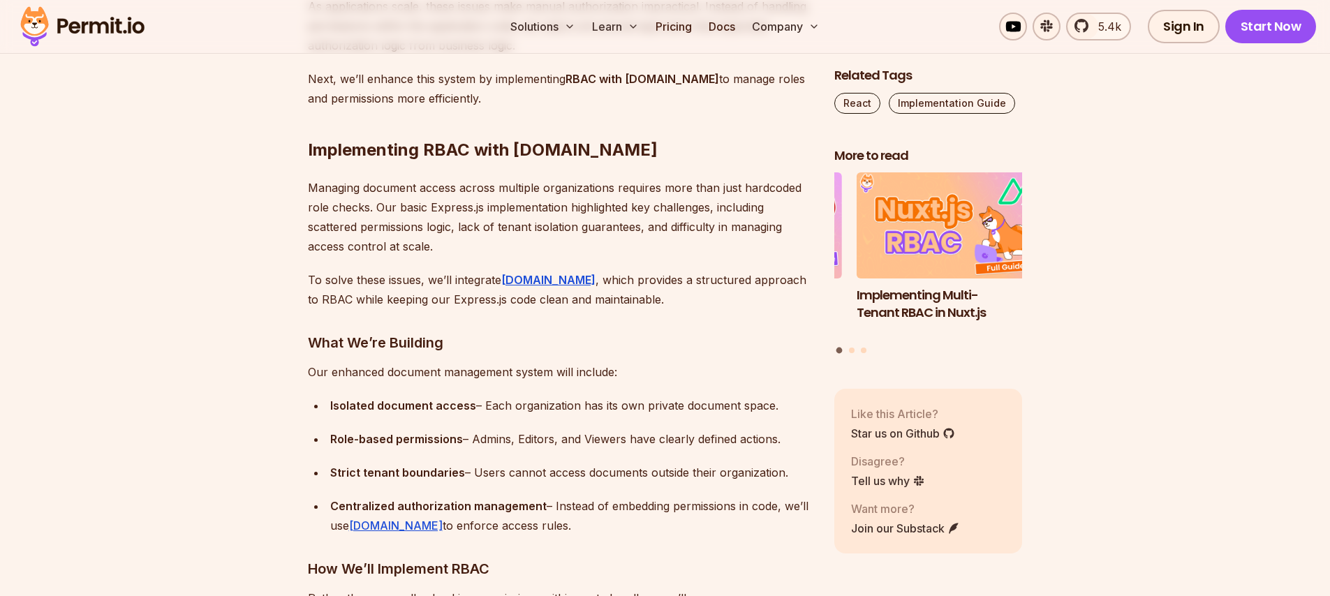
scroll to position [5252, 0]
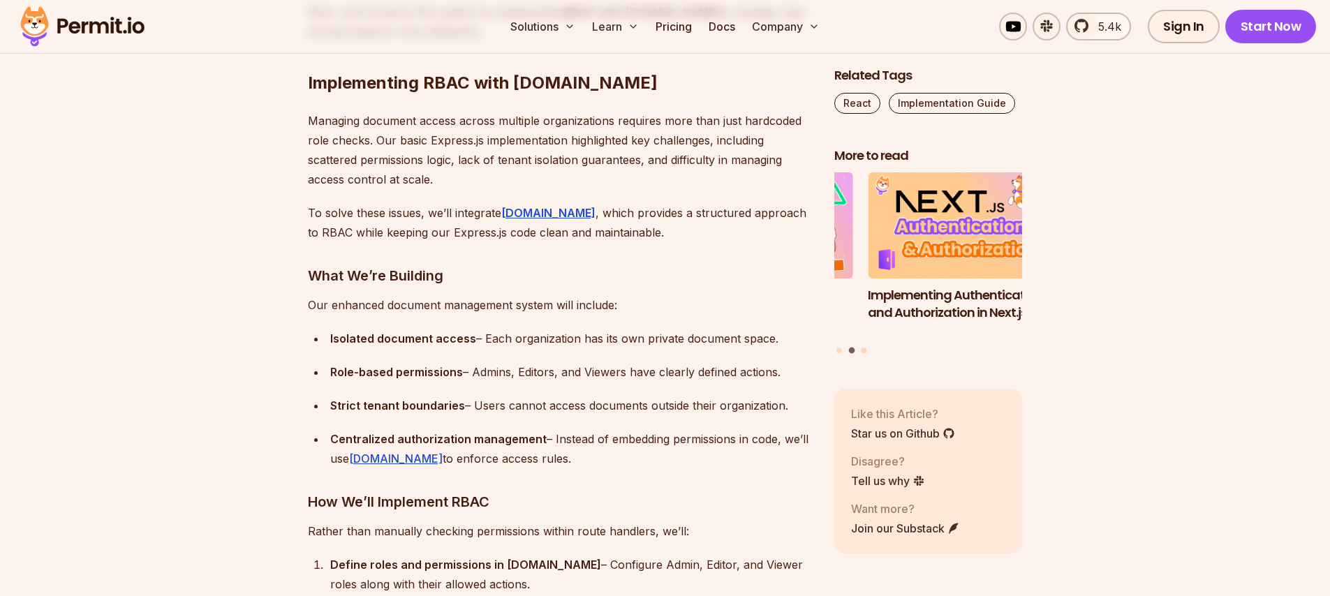
drag, startPoint x: 316, startPoint y: 369, endPoint x: 626, endPoint y: 369, distance: 310.8
drag, startPoint x: 326, startPoint y: 394, endPoint x: 699, endPoint y: 402, distance: 373.0
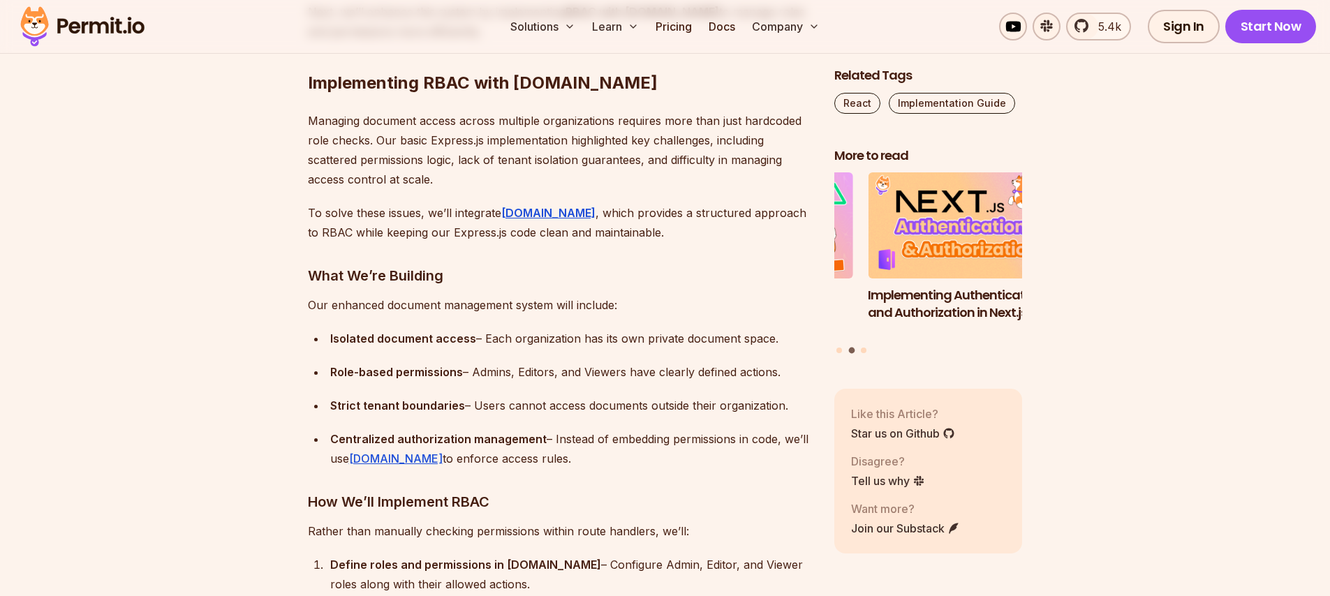
drag, startPoint x: 701, startPoint y: 406, endPoint x: 347, endPoint y: 401, distance: 354.1
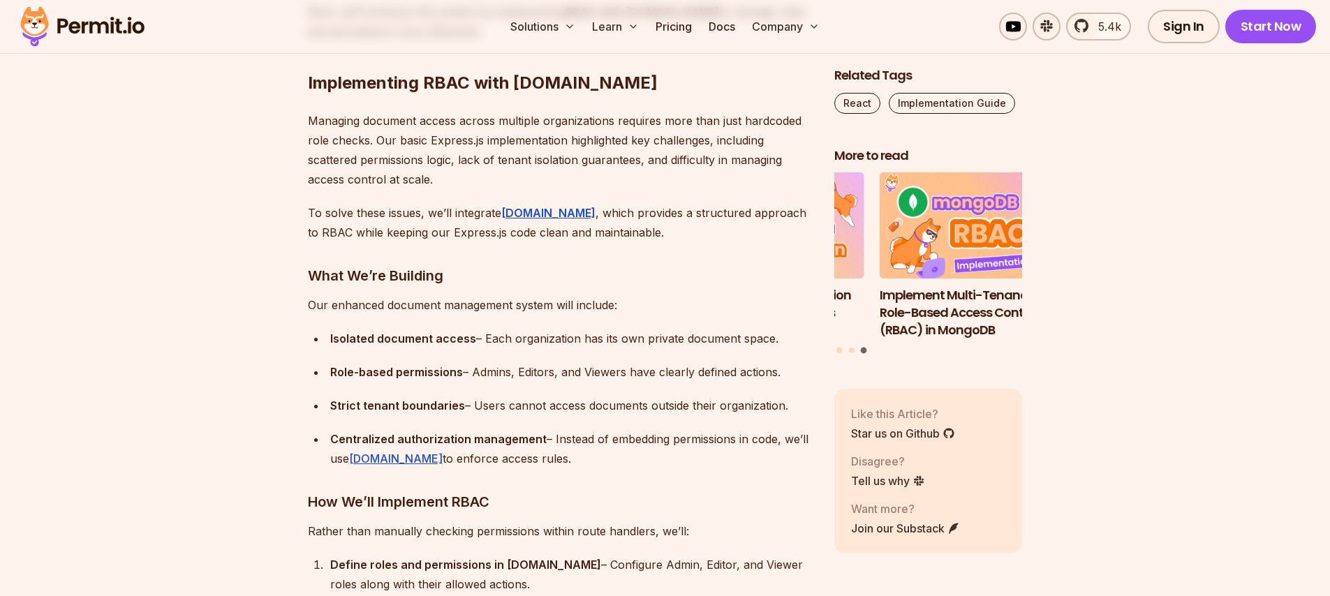
drag, startPoint x: 331, startPoint y: 432, endPoint x: 814, endPoint y: 431, distance: 483.3
drag, startPoint x: 656, startPoint y: 443, endPoint x: 319, endPoint y: 439, distance: 336.6
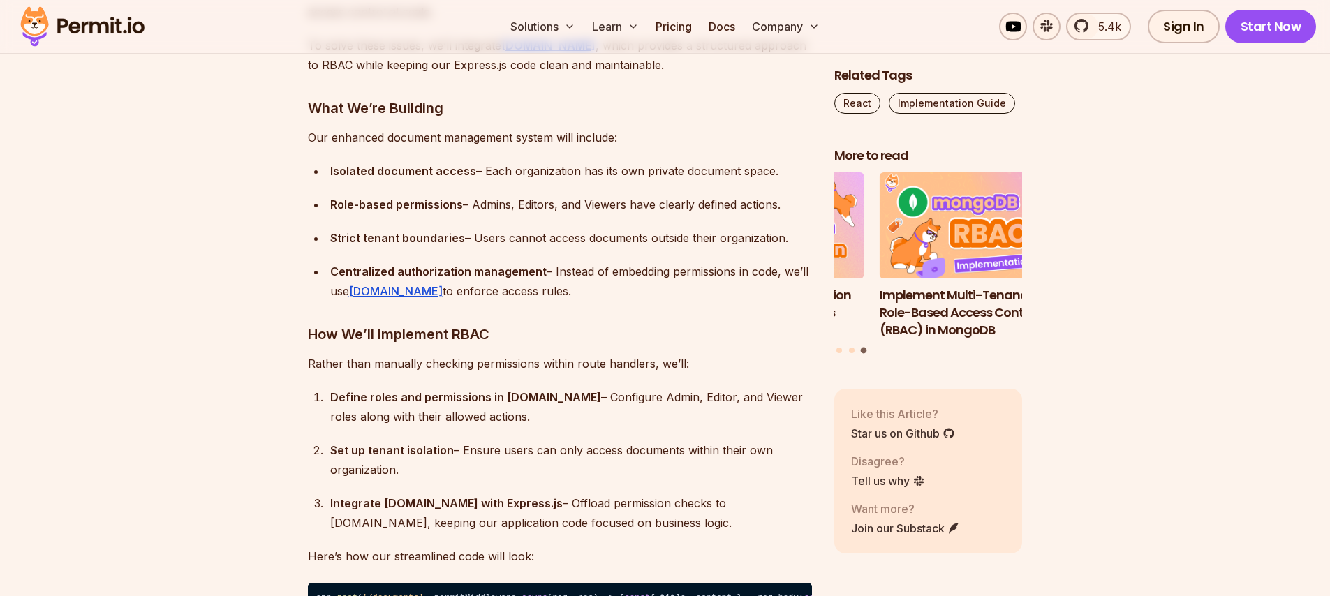
drag, startPoint x: 319, startPoint y: 316, endPoint x: 399, endPoint y: 318, distance: 79.6
drag, startPoint x: 322, startPoint y: 348, endPoint x: 443, endPoint y: 314, distance: 125.8
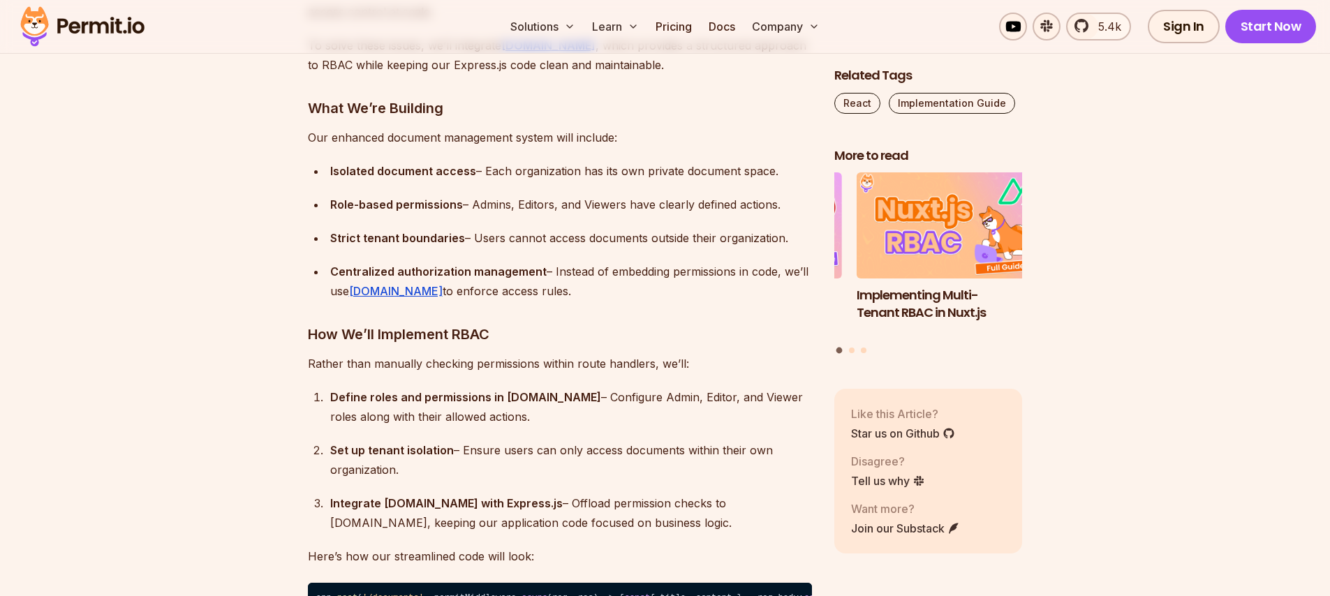
drag, startPoint x: 438, startPoint y: 314, endPoint x: 740, endPoint y: 319, distance: 301.7
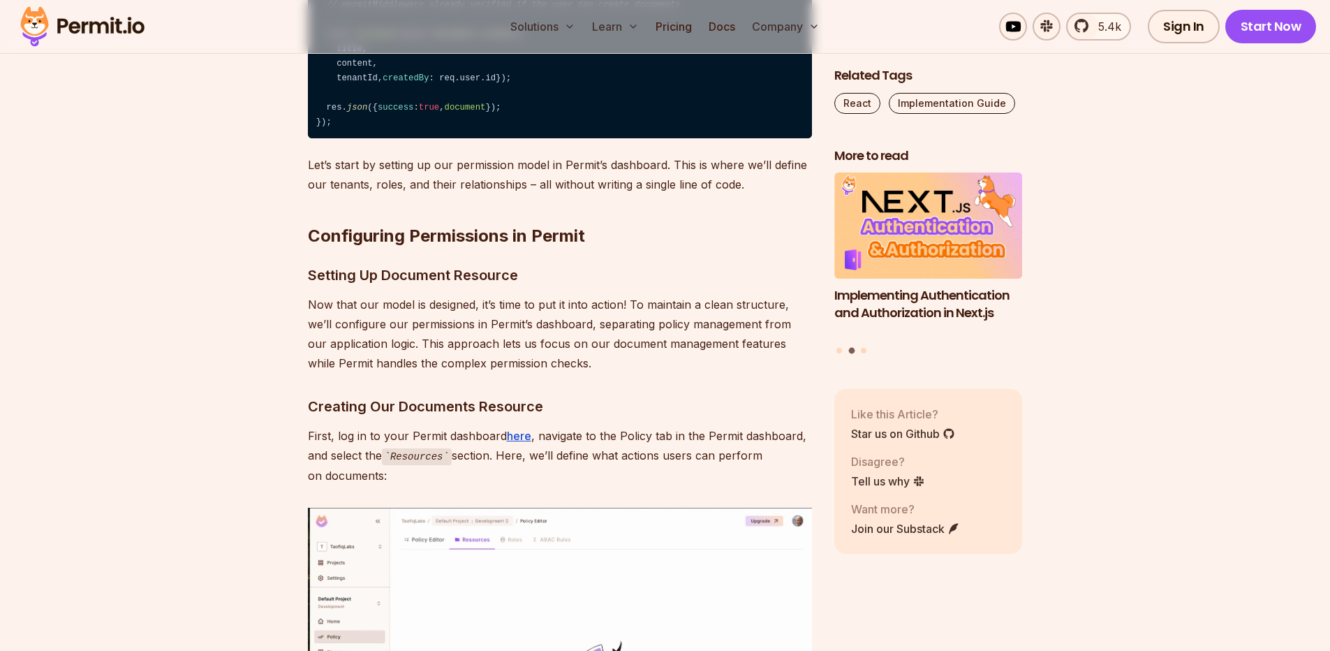
scroll to position [6173, 0]
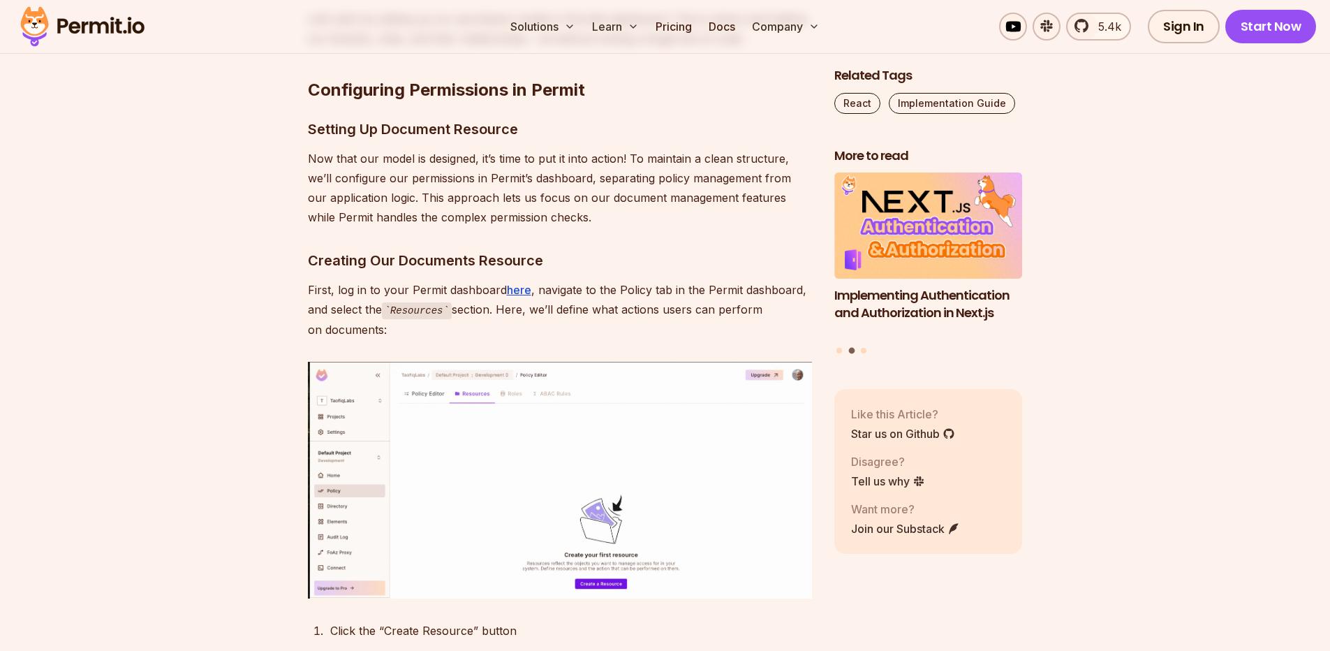
drag, startPoint x: 305, startPoint y: 243, endPoint x: 687, endPoint y: 240, distance: 382.0
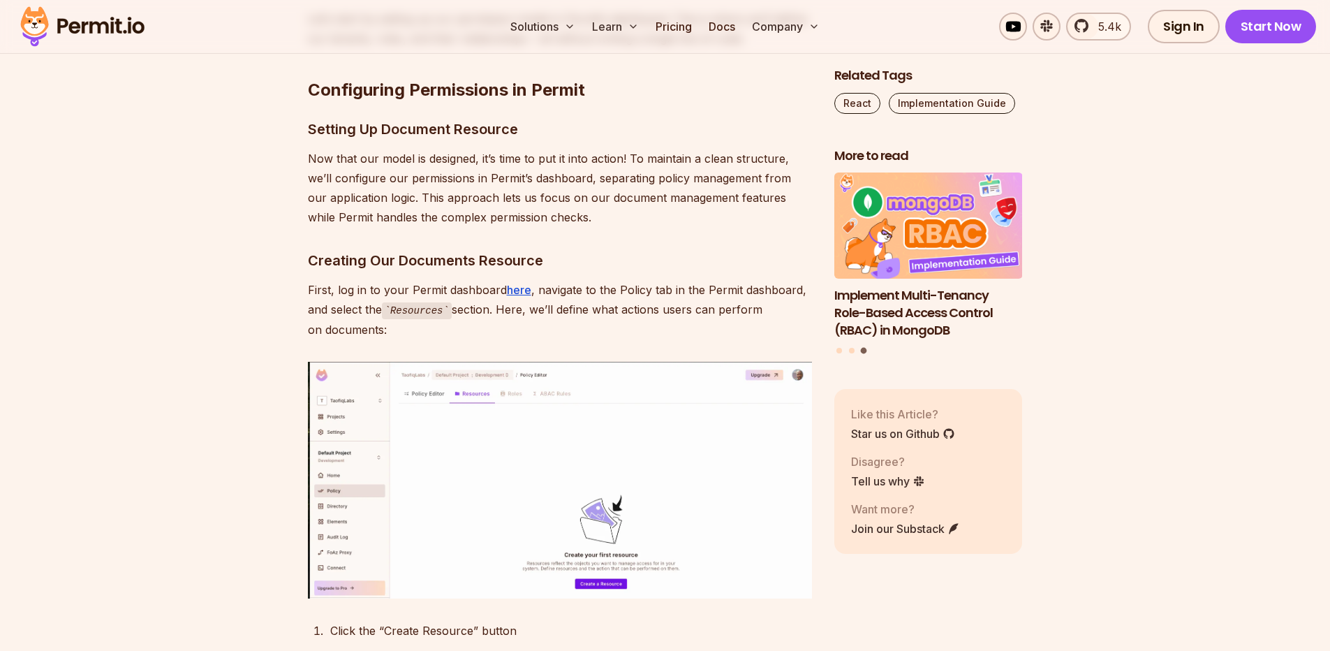
drag, startPoint x: 321, startPoint y: 277, endPoint x: 743, endPoint y: 267, distance: 421.9
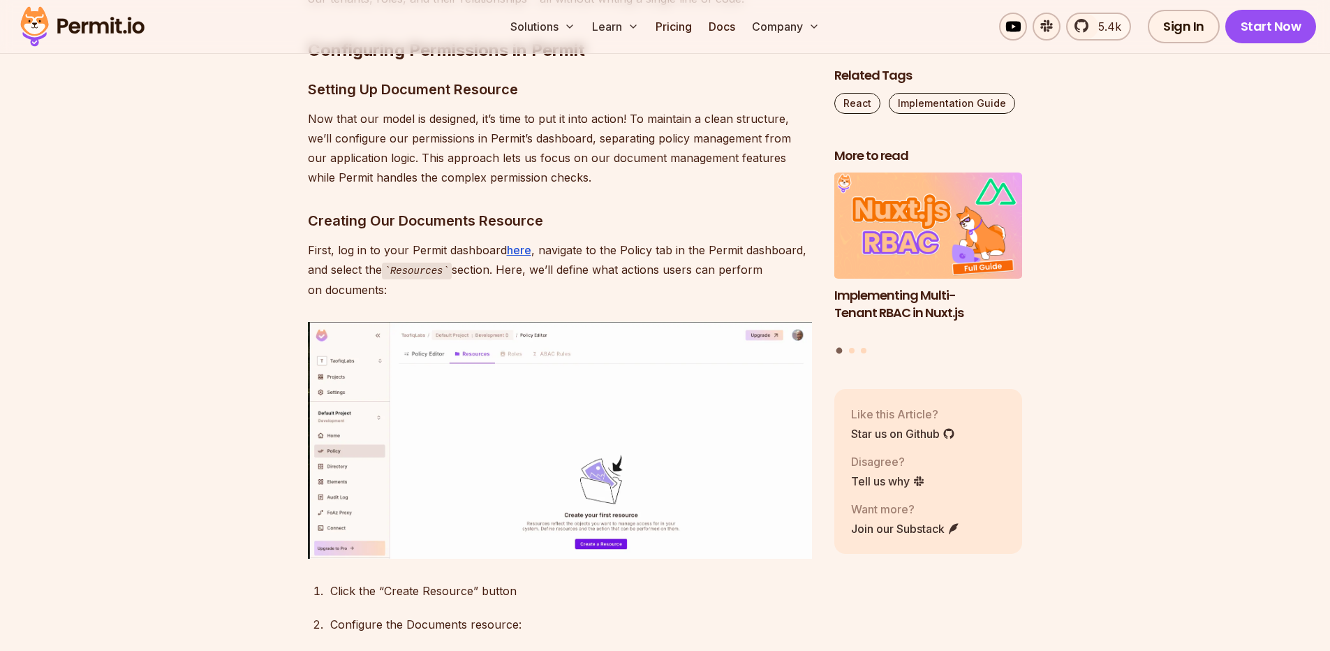
scroll to position [6257, 0]
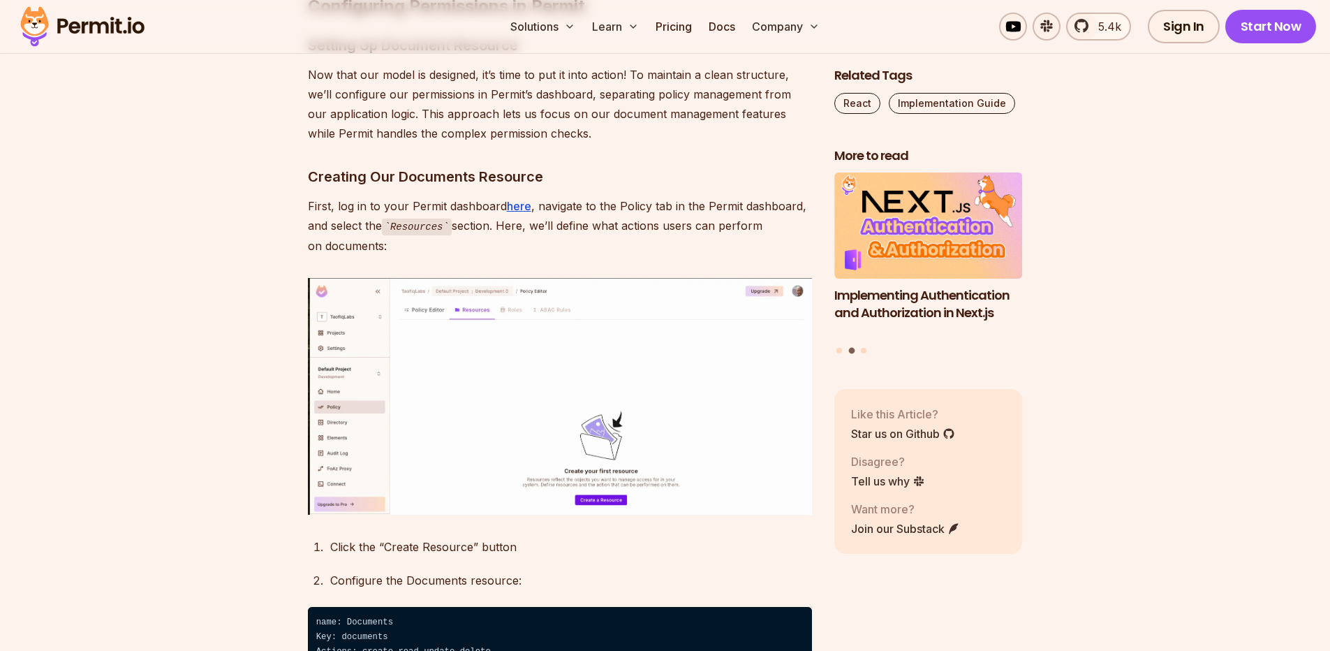
drag, startPoint x: 311, startPoint y: 343, endPoint x: 324, endPoint y: 345, distance: 12.7
drag, startPoint x: 311, startPoint y: 348, endPoint x: 538, endPoint y: 338, distance: 226.5
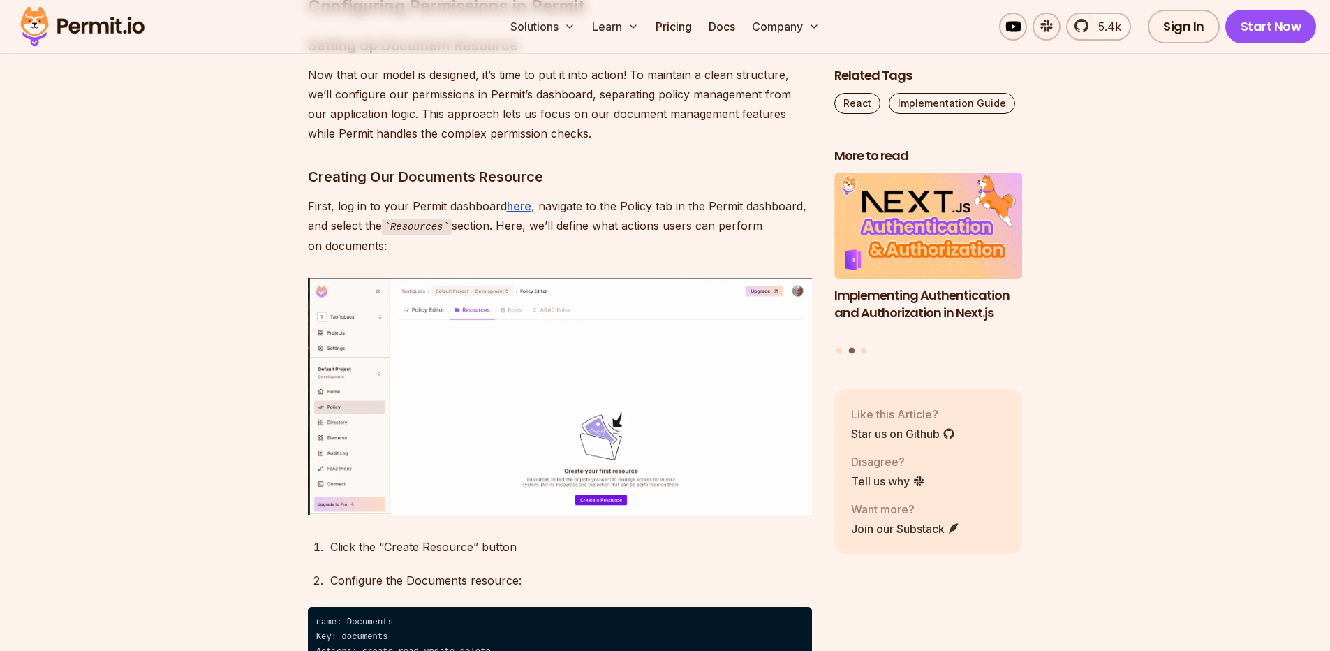
drag, startPoint x: 538, startPoint y: 344, endPoint x: 293, endPoint y: 350, distance: 245.2
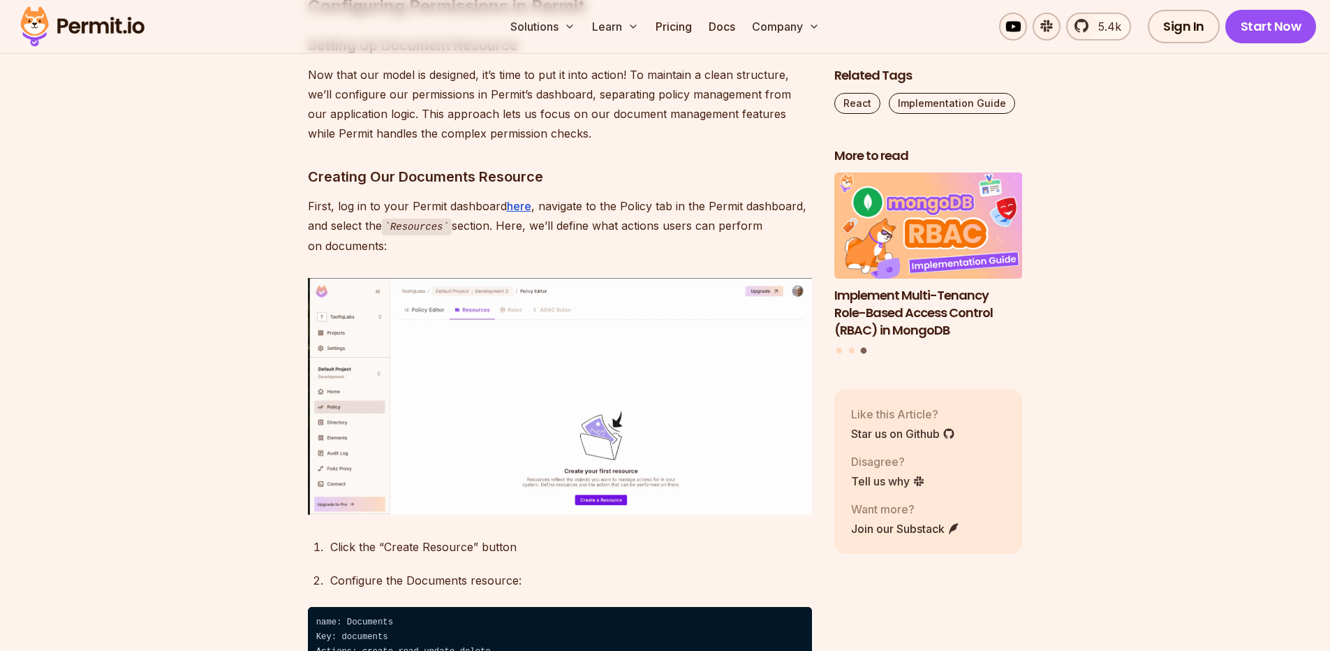
scroll to position [6341, 0]
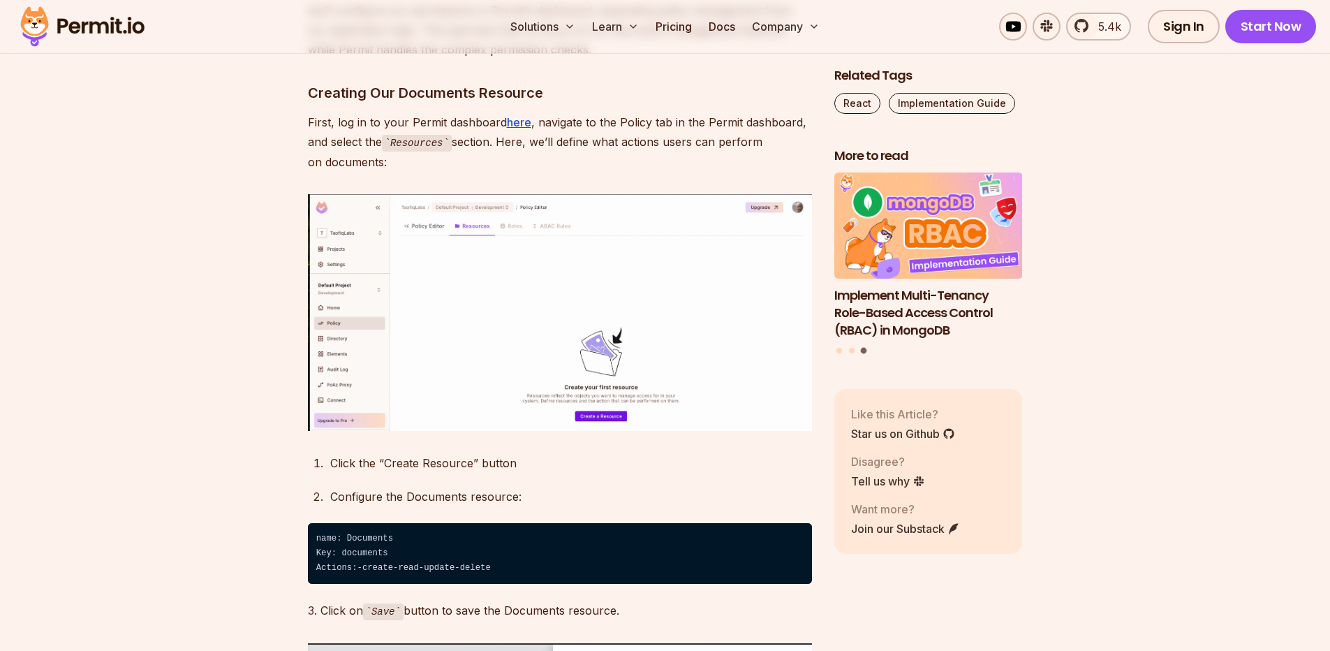
drag, startPoint x: 312, startPoint y: 309, endPoint x: 561, endPoint y: 531, distance: 332.9
drag, startPoint x: 560, startPoint y: 531, endPoint x: 296, endPoint y: 302, distance: 349.0
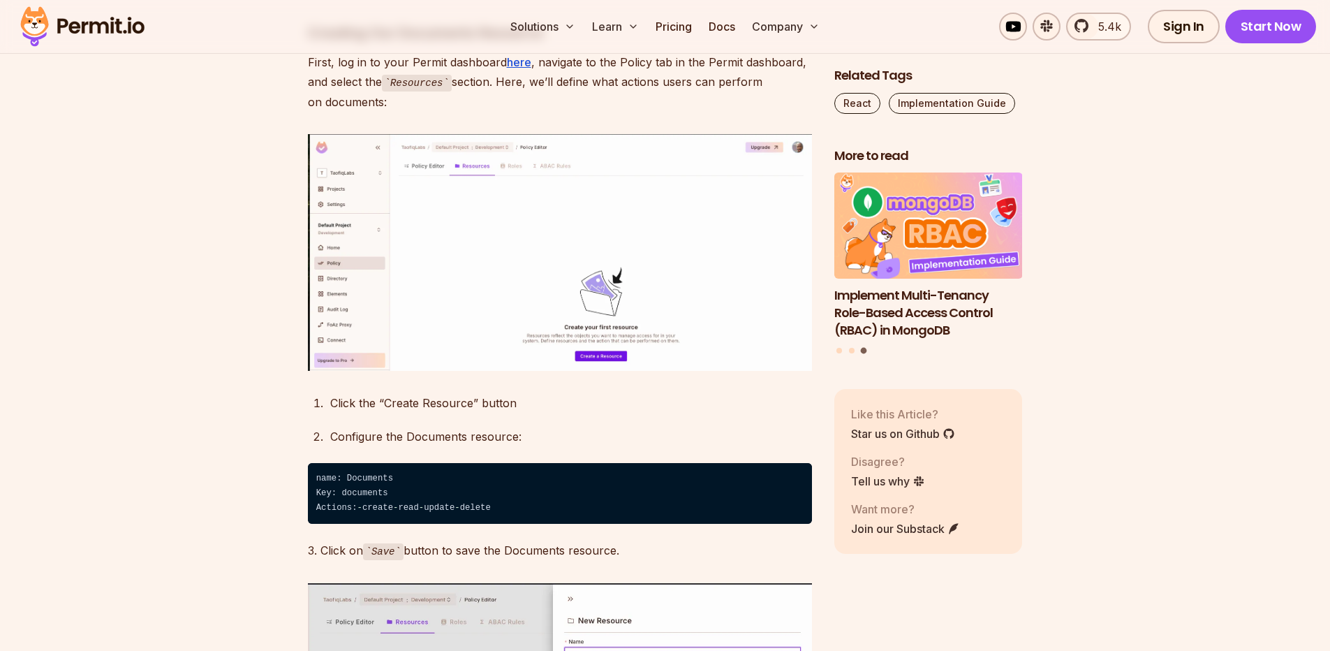
scroll to position [6509, 0]
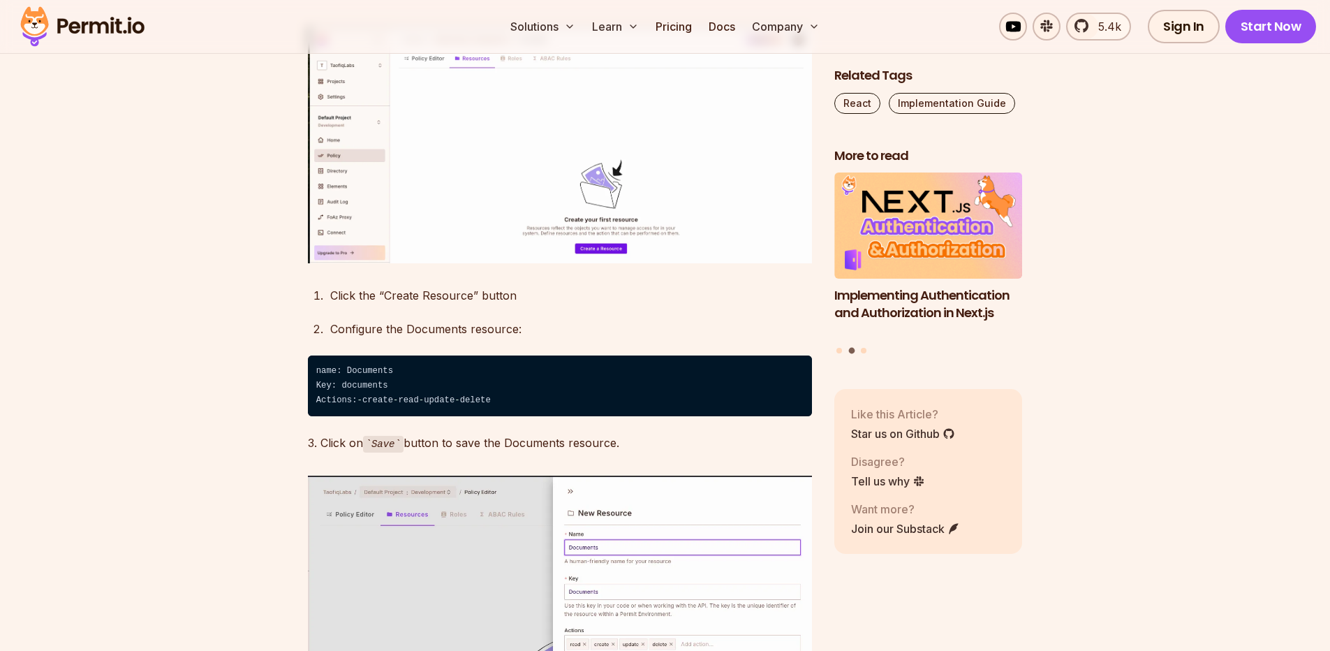
drag, startPoint x: 323, startPoint y: 139, endPoint x: 494, endPoint y: 137, distance: 171.8
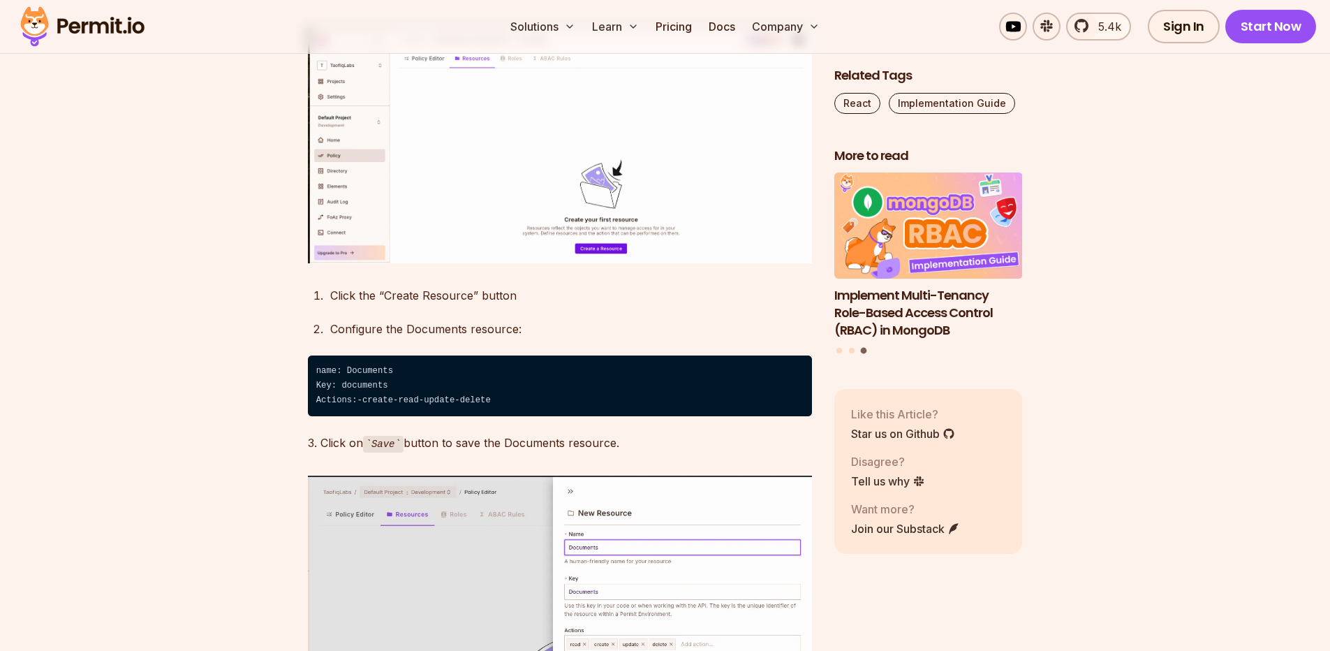
scroll to position [6676, 0]
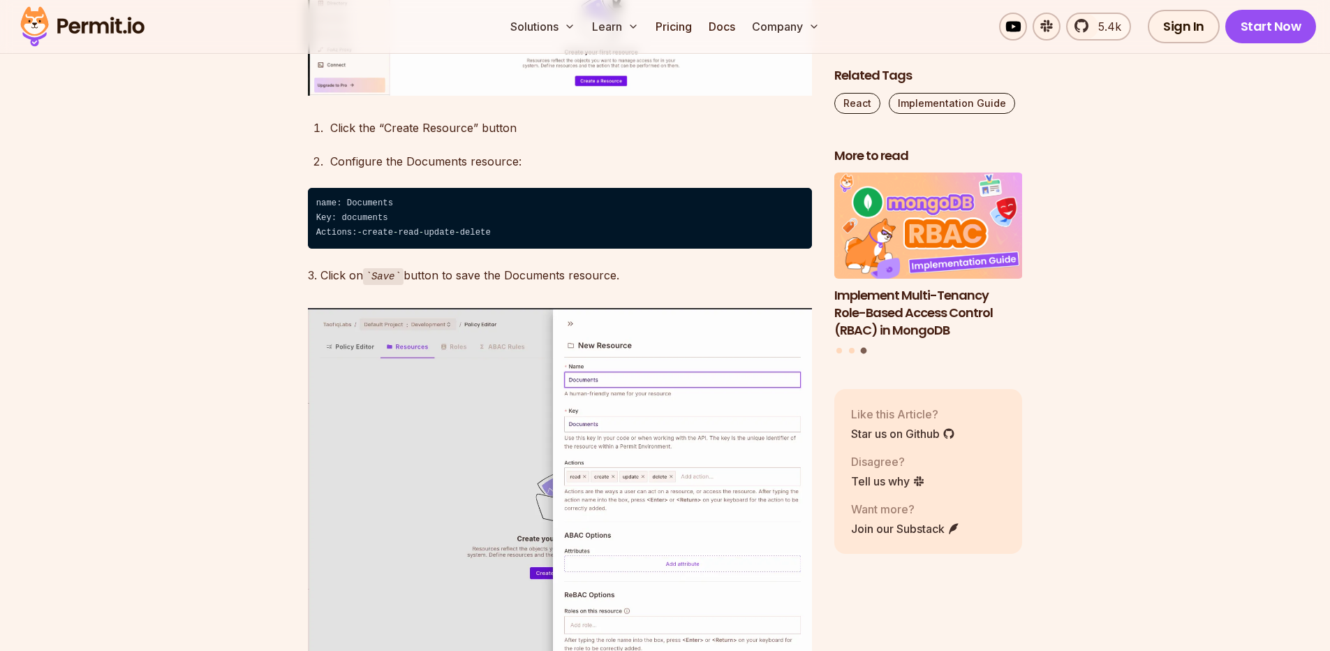
drag, startPoint x: 309, startPoint y: 302, endPoint x: 596, endPoint y: 302, distance: 286.3
drag, startPoint x: 601, startPoint y: 346, endPoint x: 312, endPoint y: 346, distance: 288.4
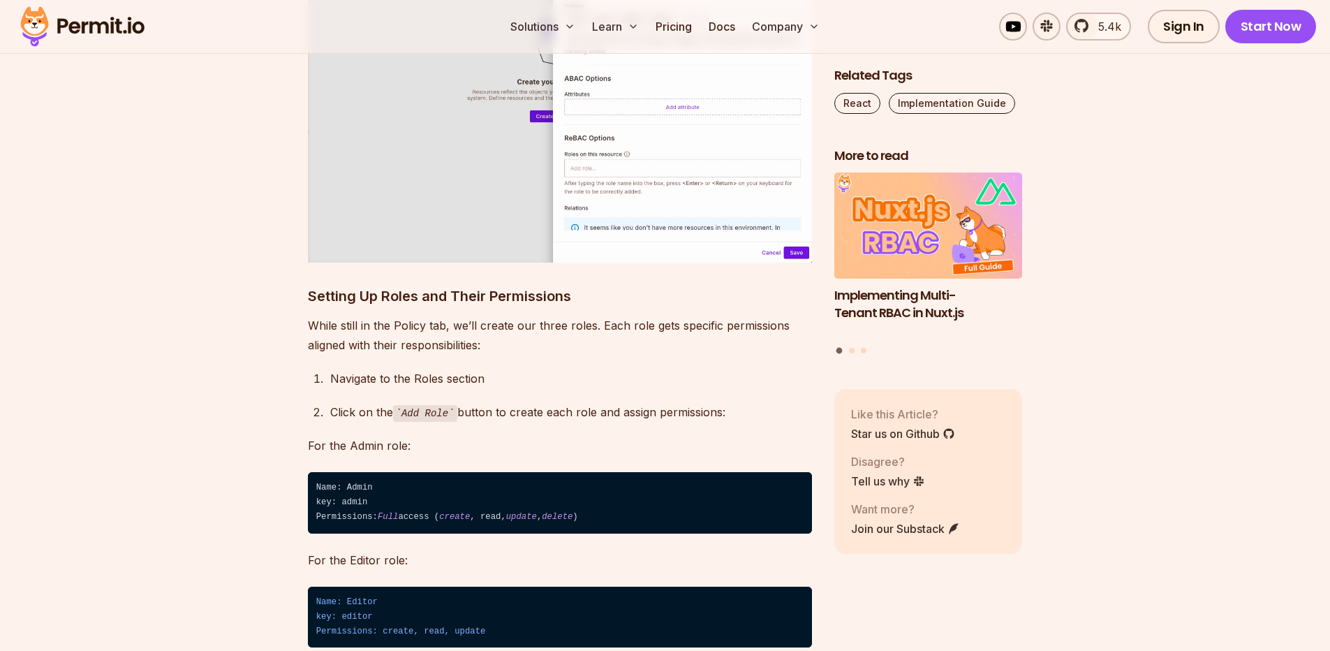
scroll to position [7263, 0]
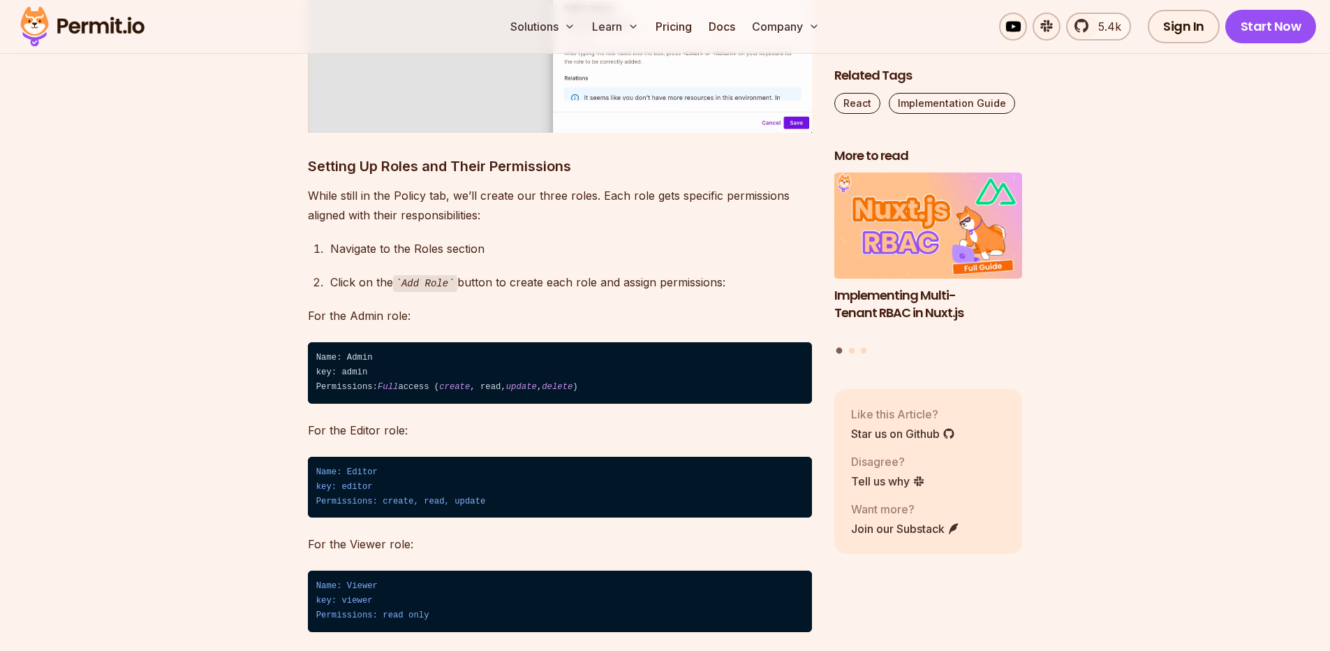
drag, startPoint x: 322, startPoint y: 332, endPoint x: 436, endPoint y: 332, distance: 113.8
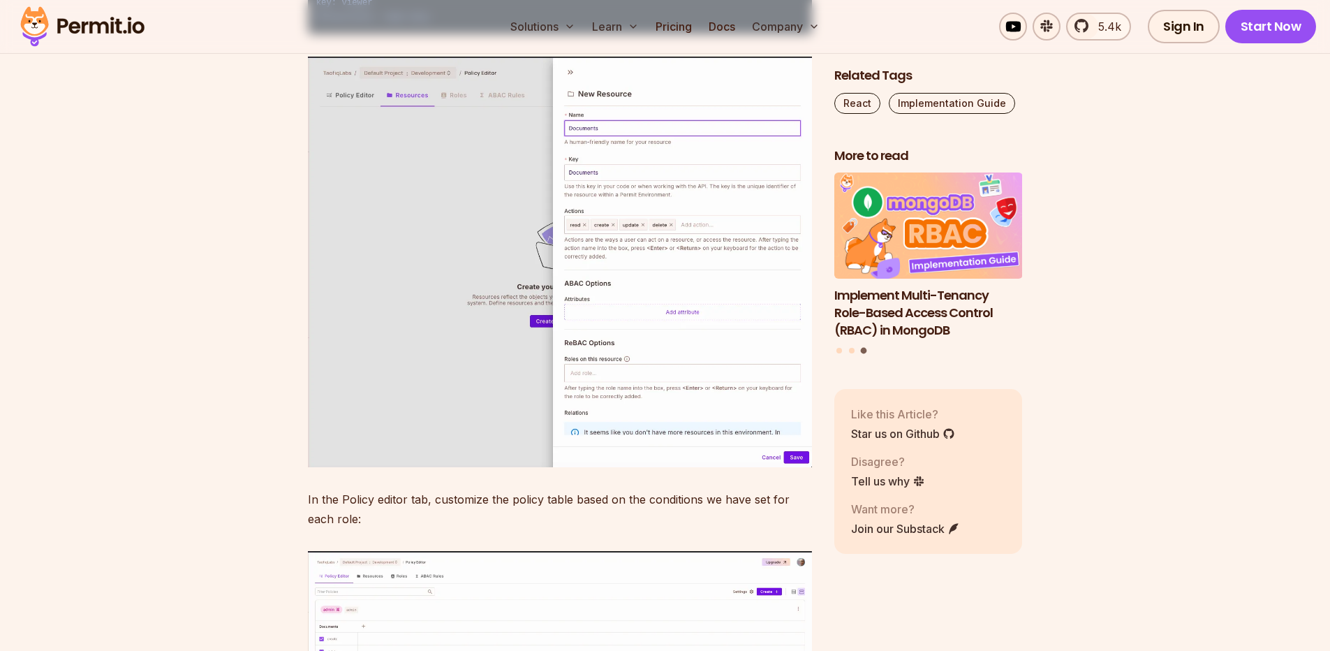
scroll to position [7849, 0]
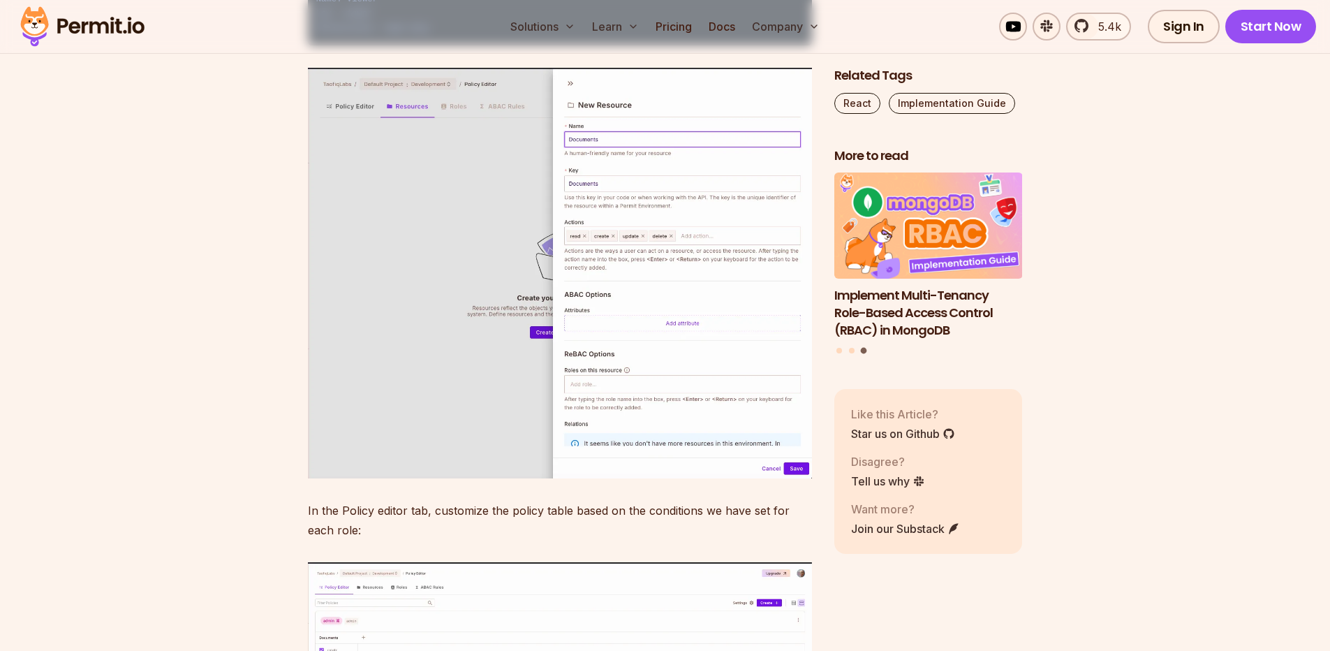
drag, startPoint x: 307, startPoint y: 362, endPoint x: 551, endPoint y: 355, distance: 244.5
click at [551, 355] on section "Table of Contents If you’re building an application that handles sensitive data…" at bounding box center [665, 599] width 1330 height 15206
drag, startPoint x: 285, startPoint y: 391, endPoint x: 439, endPoint y: 389, distance: 154.3
click at [439, 389] on section "Table of Contents If you’re building an application that handles sensitive data…" at bounding box center [665, 599] width 1330 height 15206
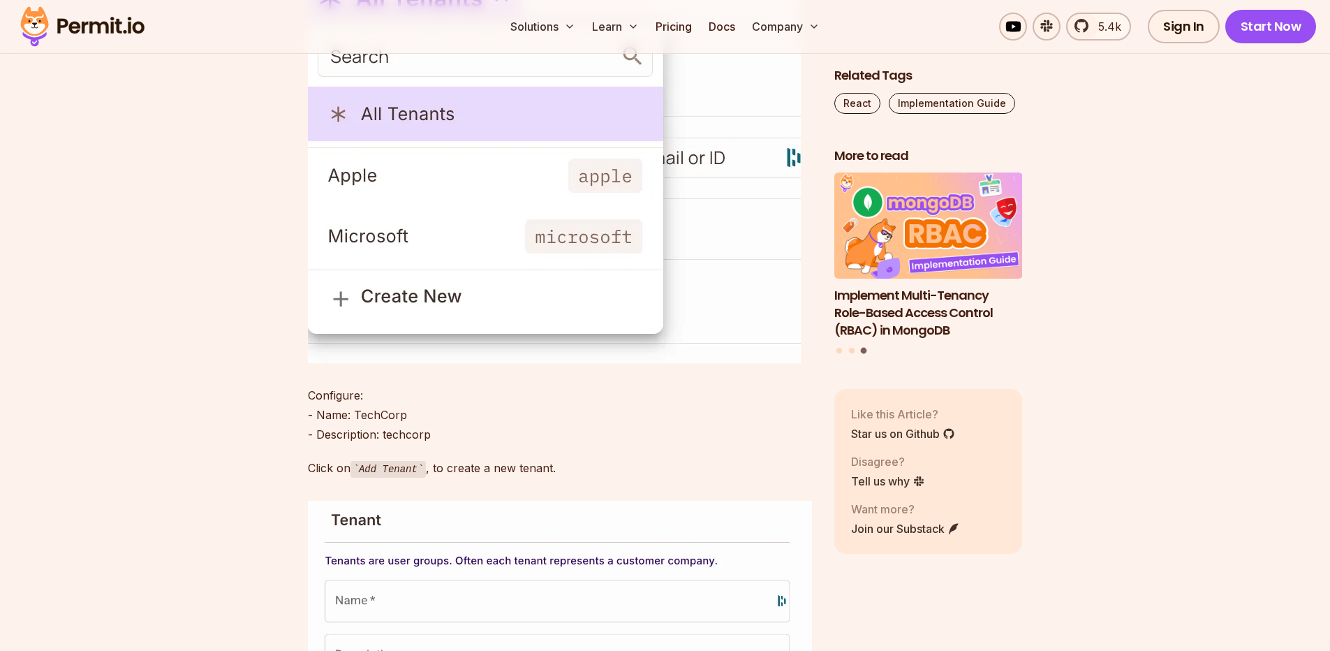
scroll to position [9023, 0]
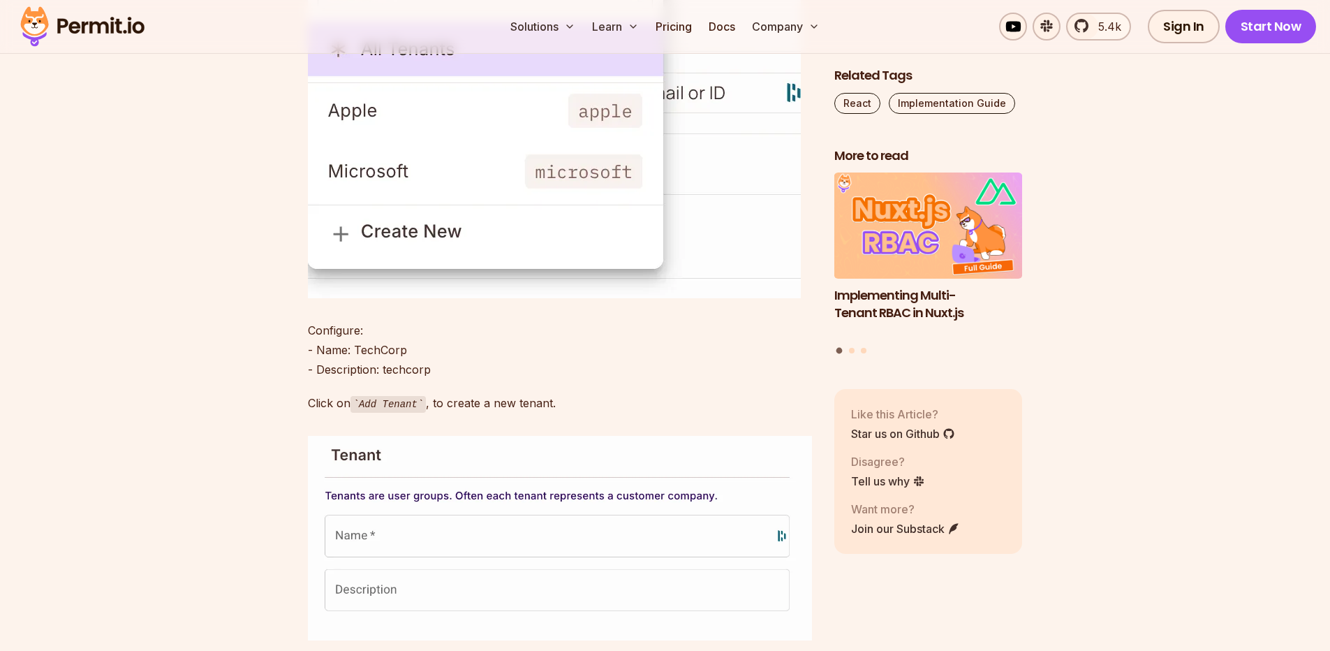
drag, startPoint x: 303, startPoint y: 121, endPoint x: 452, endPoint y: 150, distance: 151.6
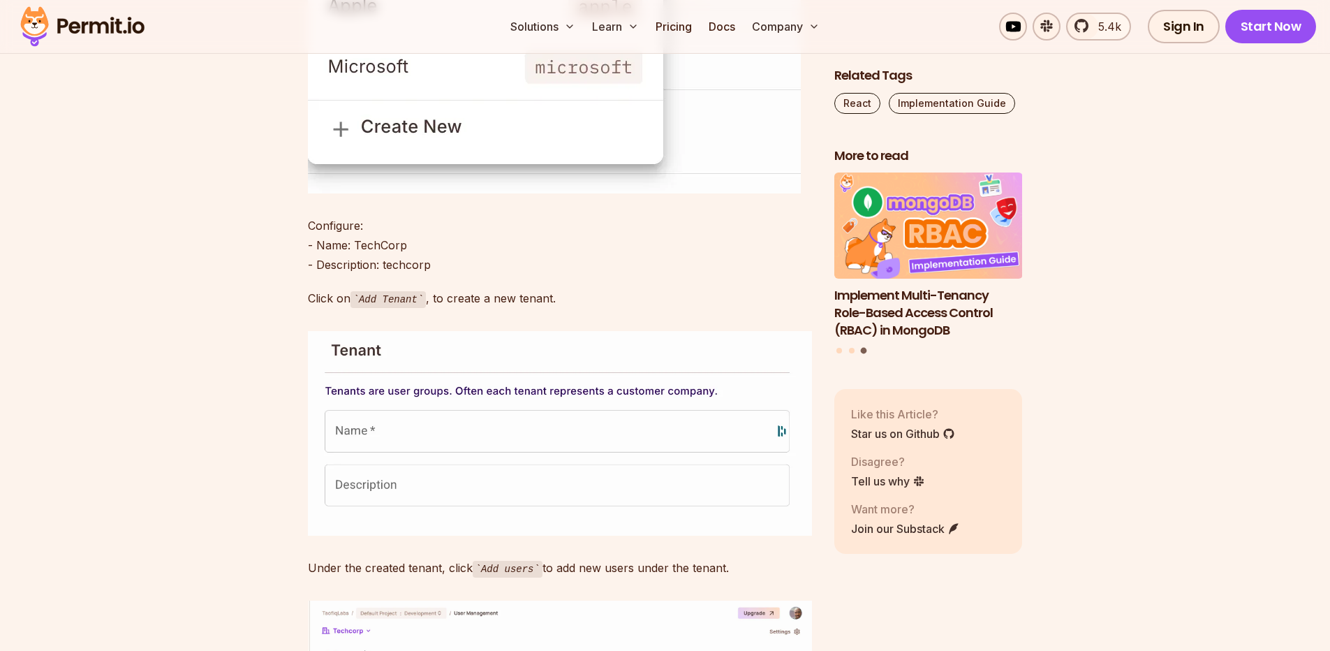
scroll to position [9274, 0]
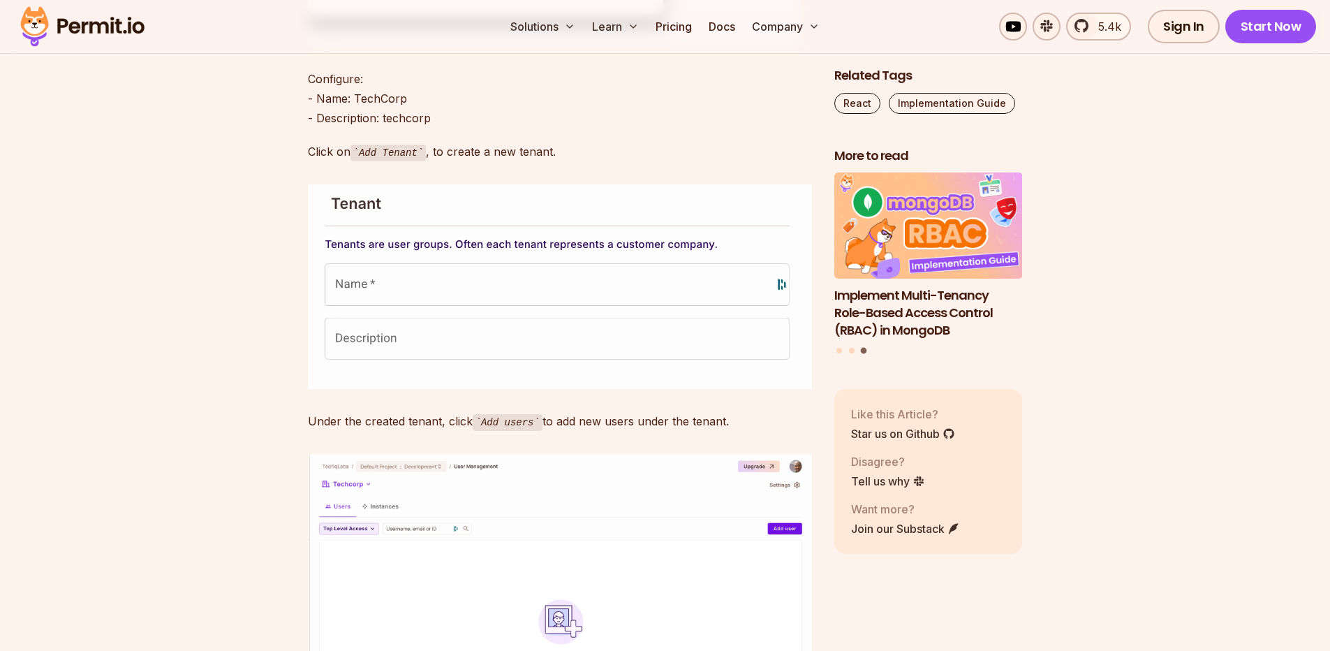
drag, startPoint x: 307, startPoint y: 303, endPoint x: 453, endPoint y: 304, distance: 145.3
drag, startPoint x: 453, startPoint y: 304, endPoint x: 631, endPoint y: 311, distance: 177.5
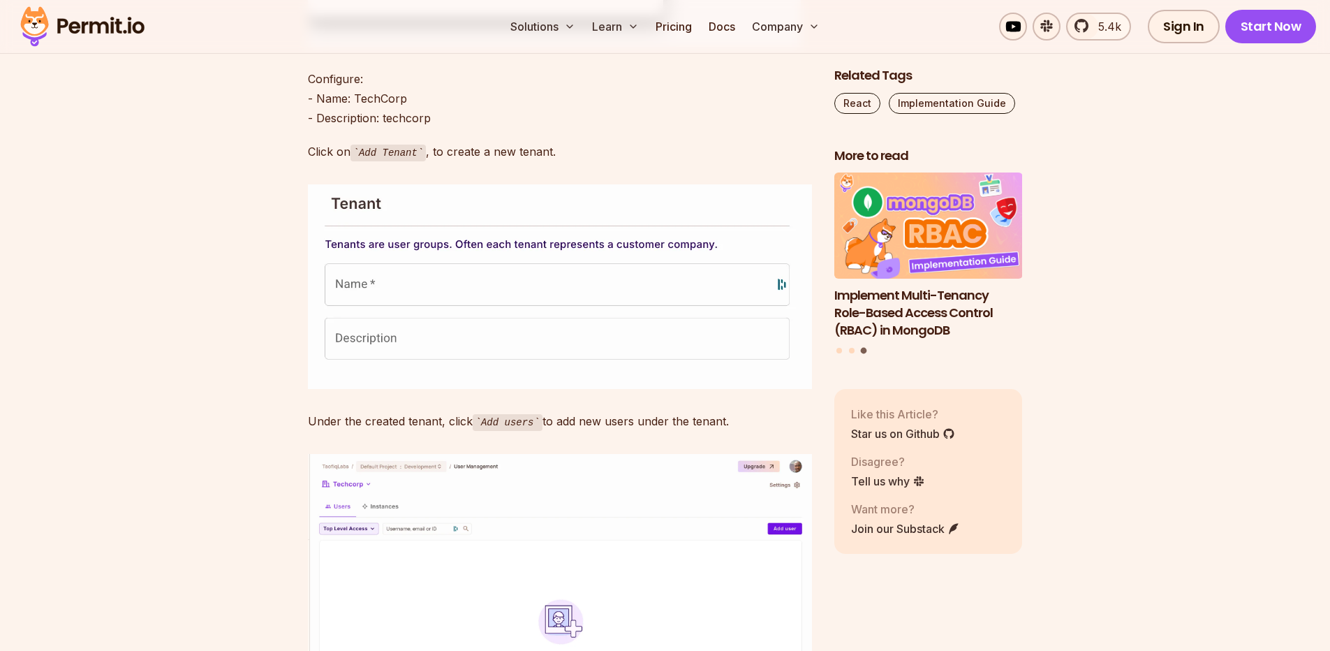
drag, startPoint x: 666, startPoint y: 309, endPoint x: 283, endPoint y: 318, distance: 382.8
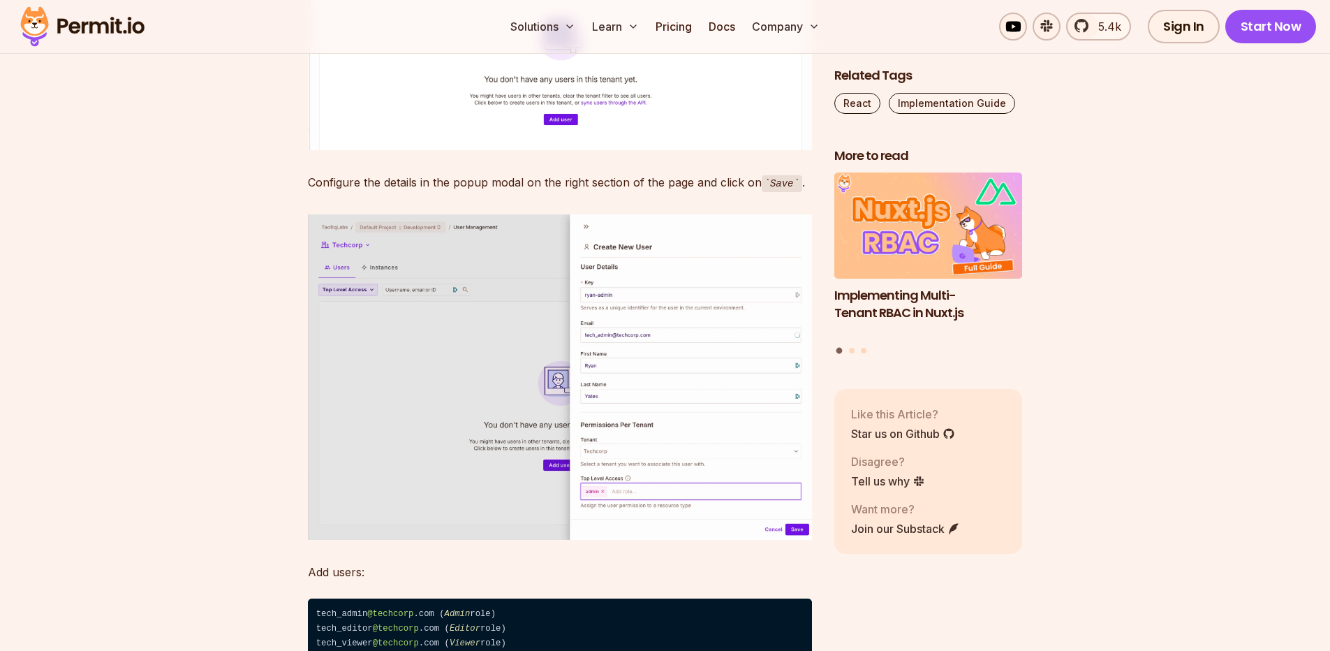
scroll to position [9861, 0]
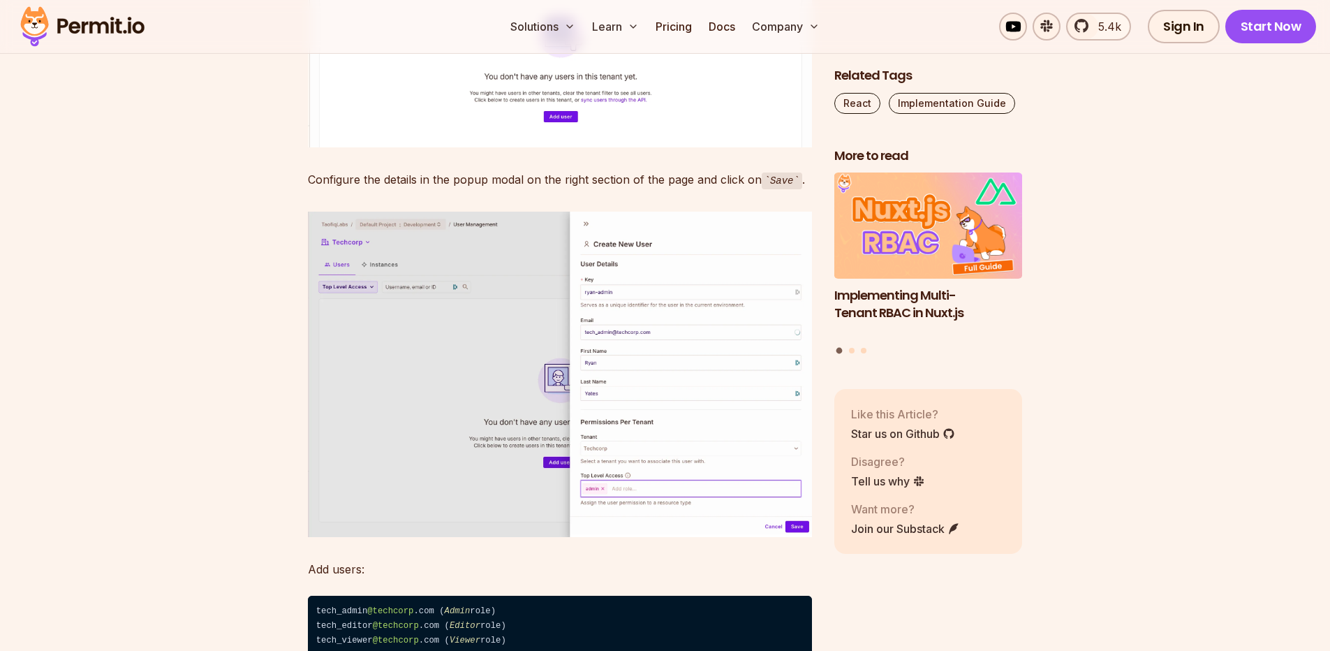
drag, startPoint x: 310, startPoint y: 287, endPoint x: 432, endPoint y: 291, distance: 122.3
drag, startPoint x: 396, startPoint y: 288, endPoint x: 280, endPoint y: 288, distance: 115.9
drag, startPoint x: 279, startPoint y: 288, endPoint x: 303, endPoint y: 297, distance: 25.4
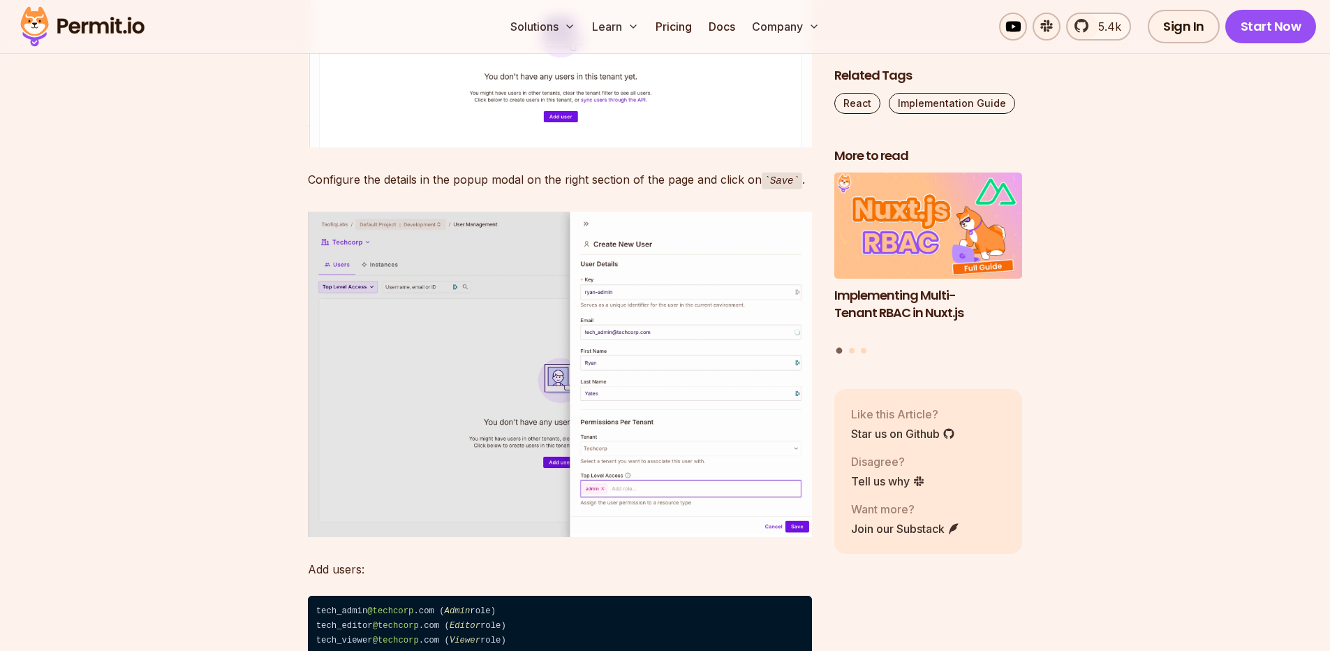
drag, startPoint x: 307, startPoint y: 342, endPoint x: 579, endPoint y: 342, distance: 272.4
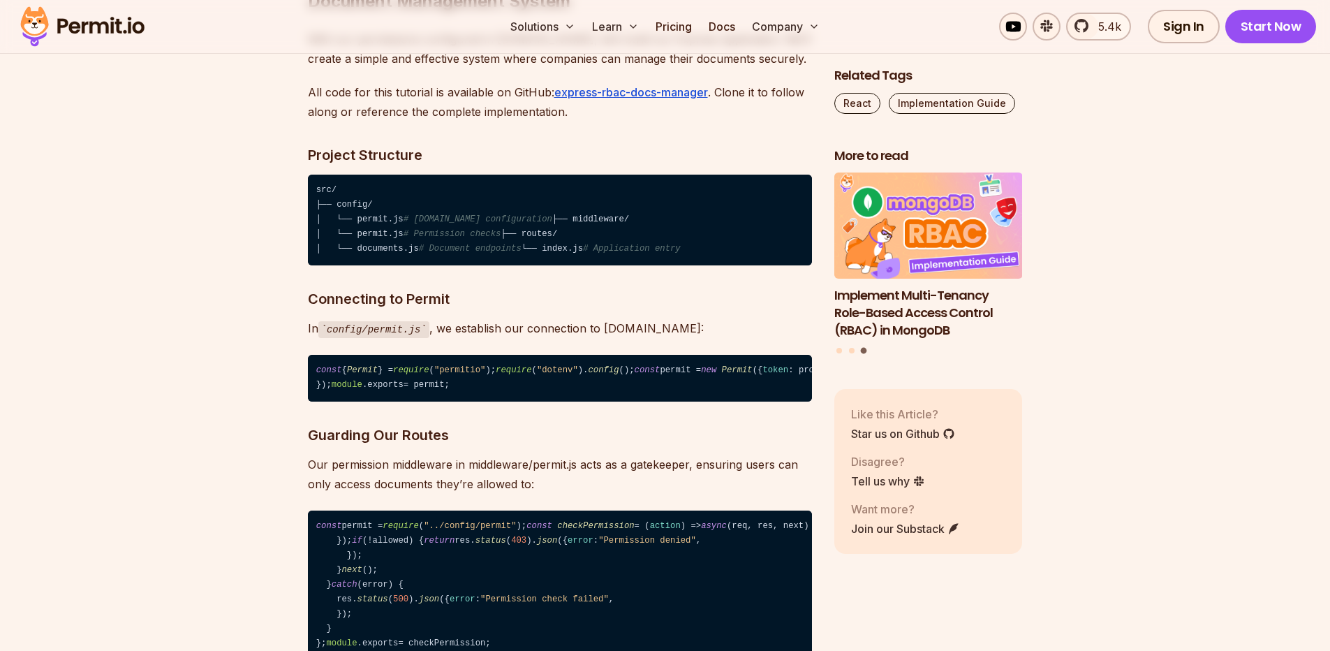
scroll to position [11369, 0]
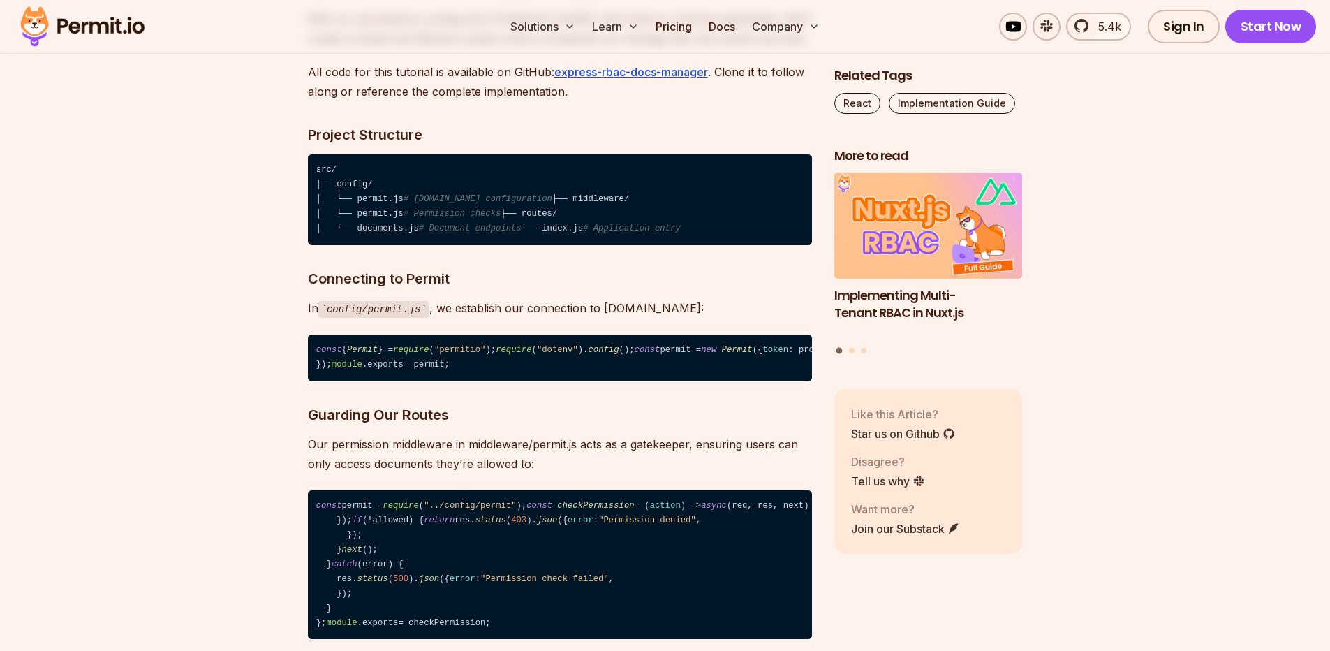
drag, startPoint x: 568, startPoint y: 348, endPoint x: 365, endPoint y: 333, distance: 203.7
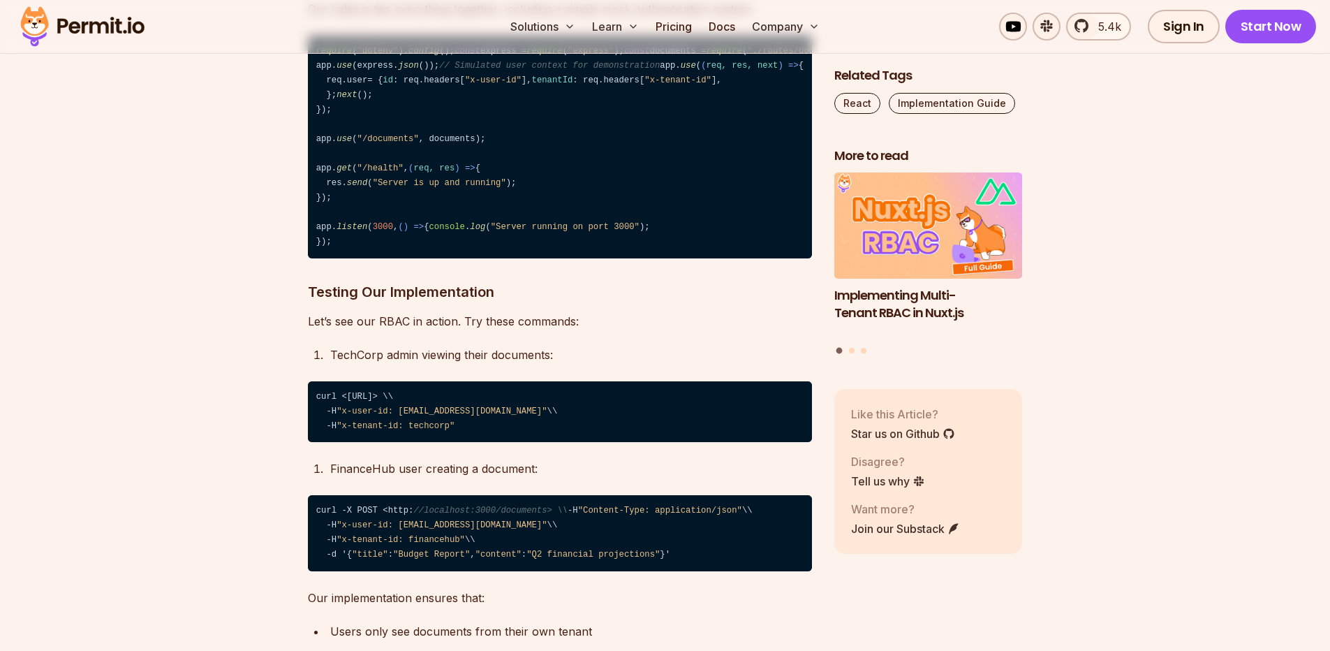
scroll to position [12794, 0]
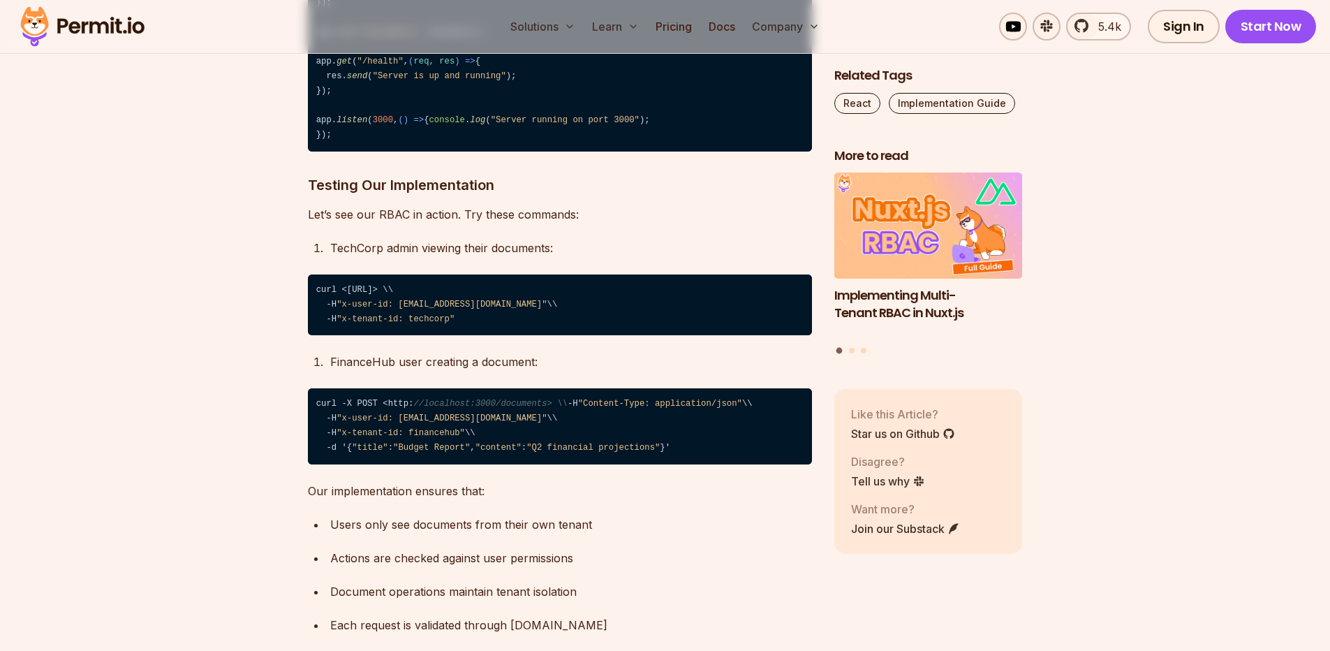
drag, startPoint x: 297, startPoint y: 440, endPoint x: 468, endPoint y: 434, distance: 171.2
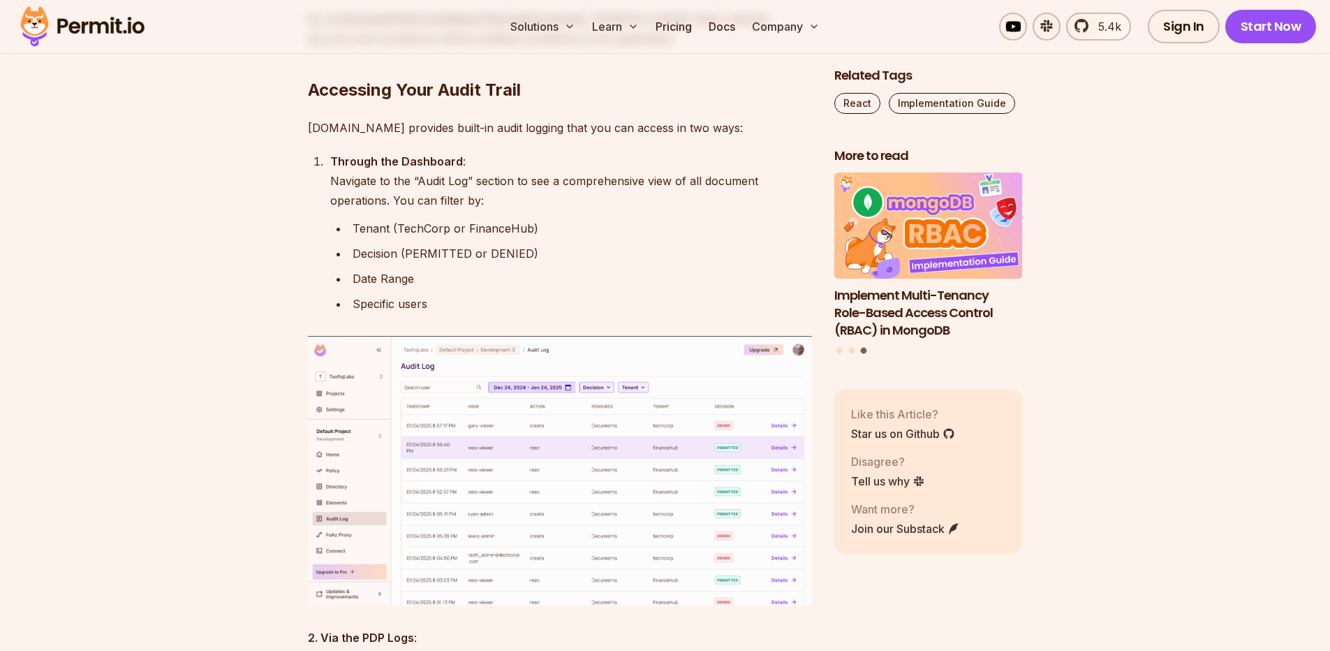
scroll to position [14218, 0]
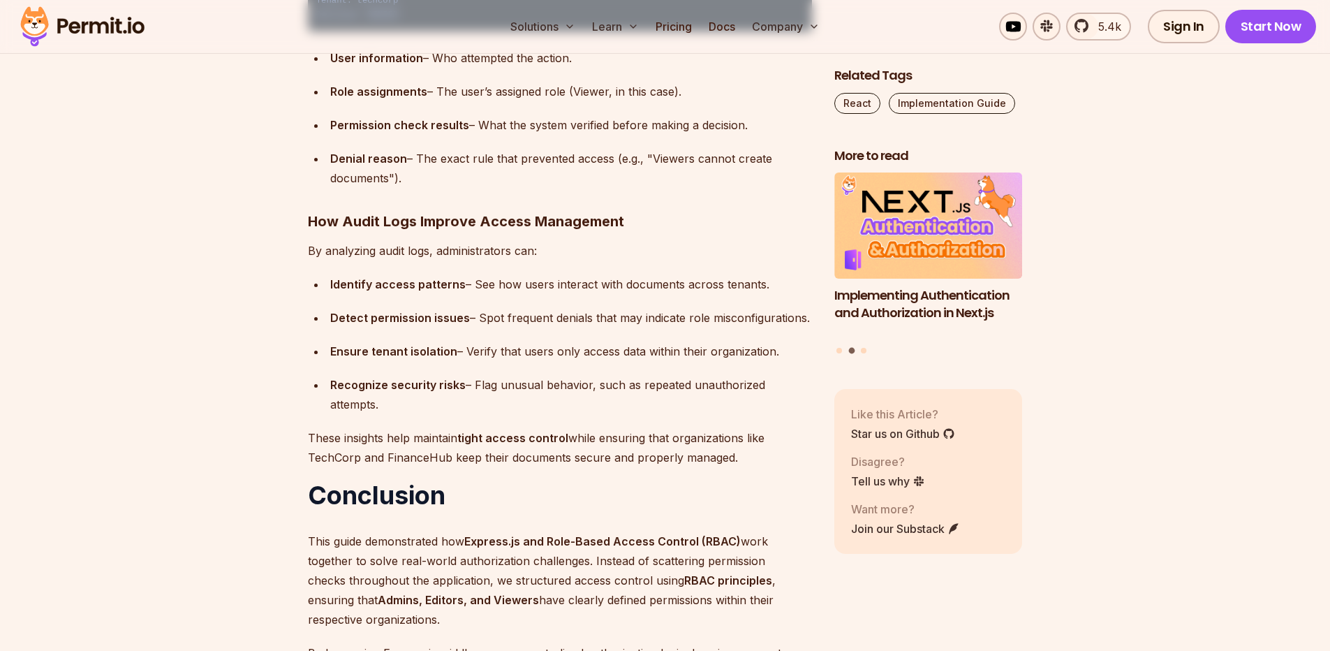
scroll to position [15056, 0]
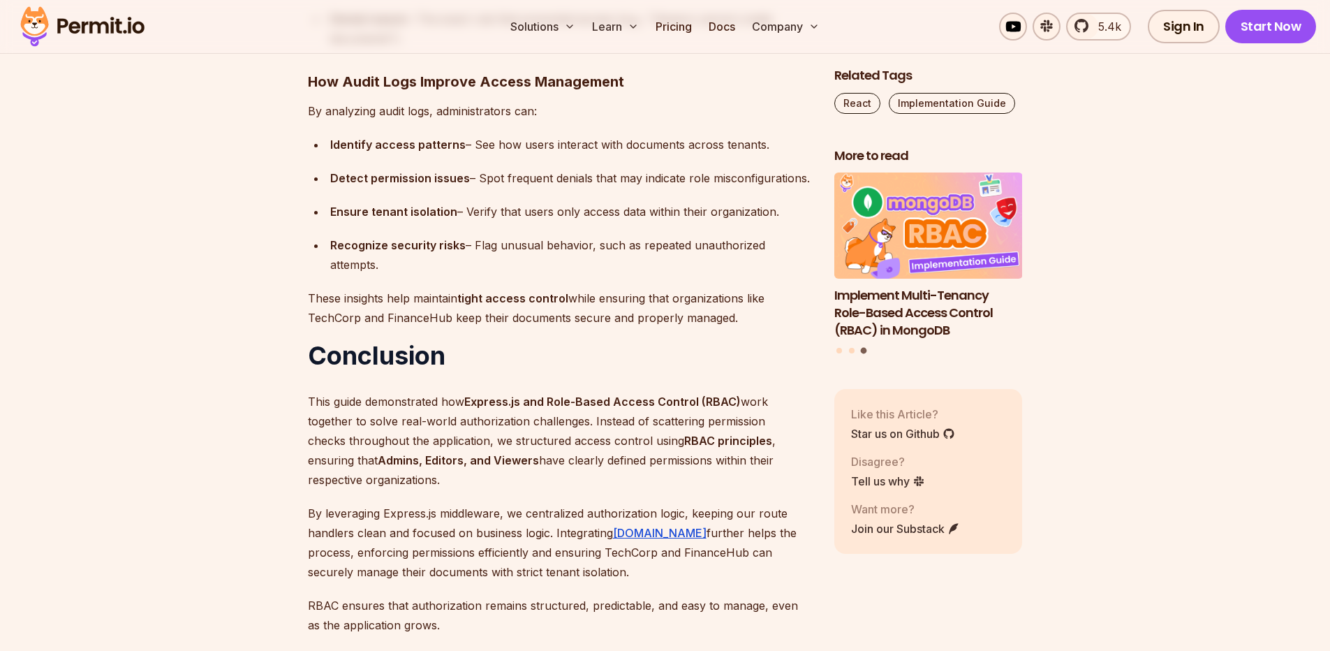
drag, startPoint x: 314, startPoint y: 368, endPoint x: 676, endPoint y: 432, distance: 368.1
drag, startPoint x: 701, startPoint y: 425, endPoint x: 279, endPoint y: 364, distance: 426.3
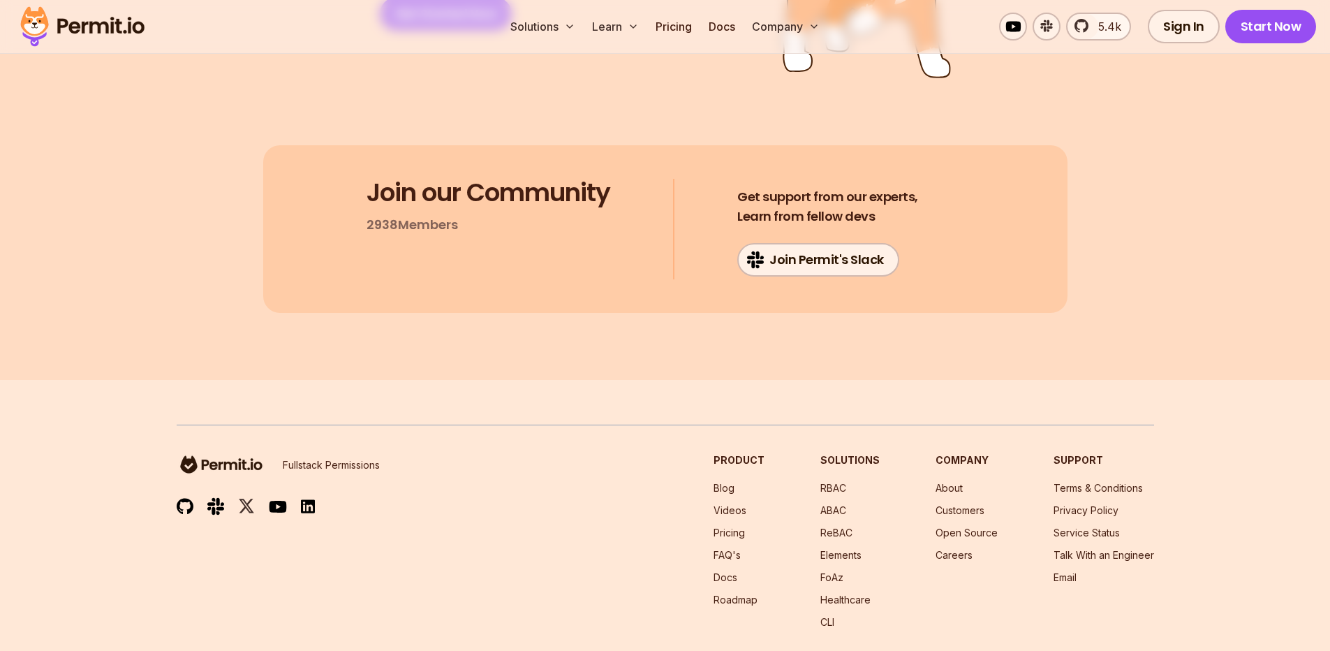
scroll to position [16397, 0]
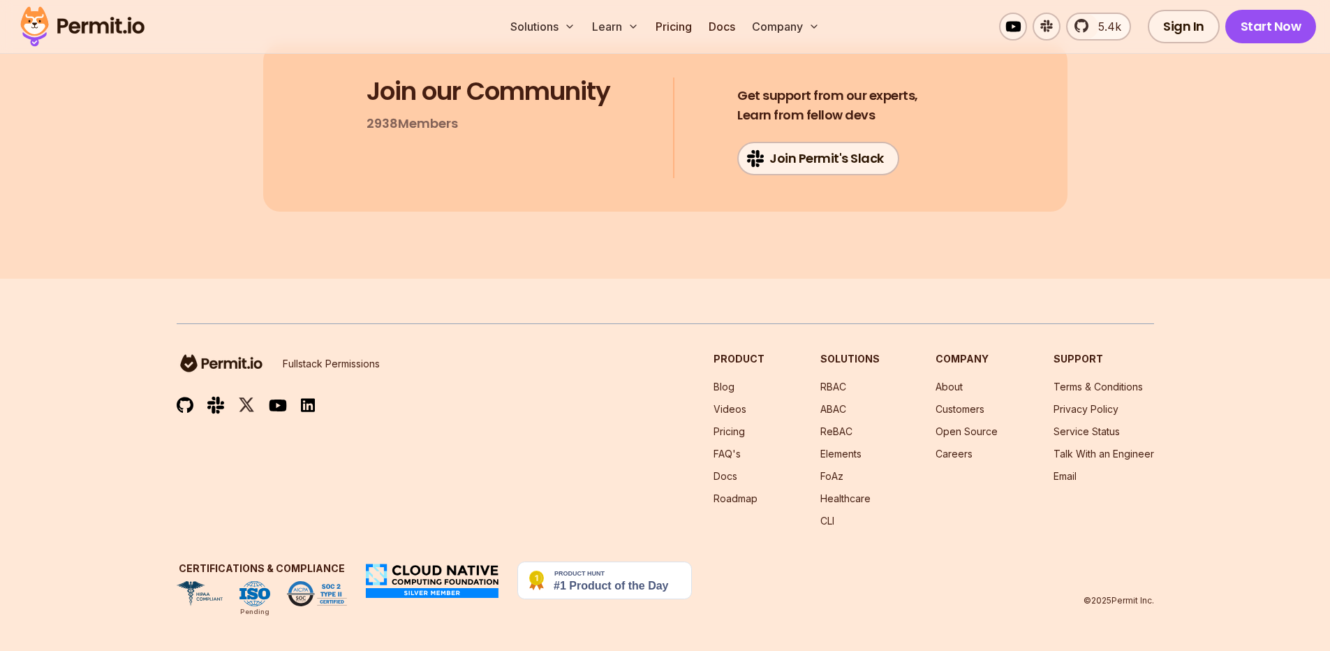
drag, startPoint x: 339, startPoint y: 402, endPoint x: 571, endPoint y: 394, distance: 232.7
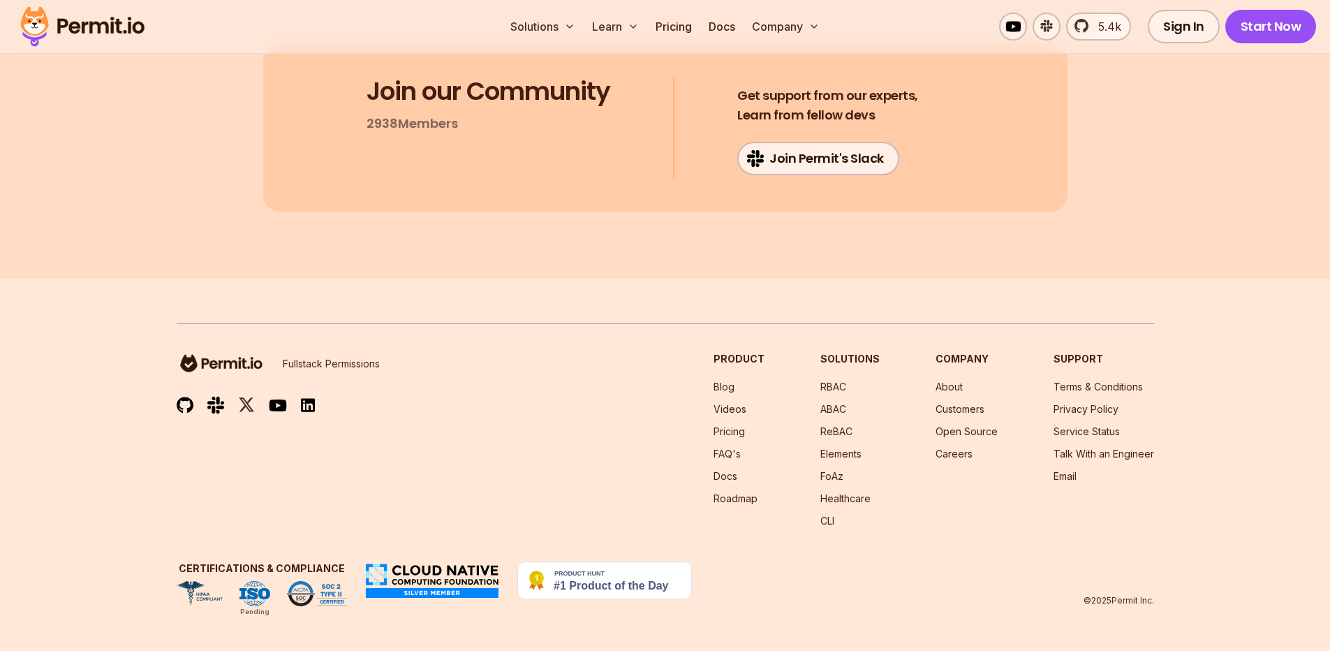
scroll to position [16649, 0]
drag, startPoint x: 311, startPoint y: 485, endPoint x: 393, endPoint y: 480, distance: 81.9
drag, startPoint x: 316, startPoint y: 502, endPoint x: 416, endPoint y: 498, distance: 99.3
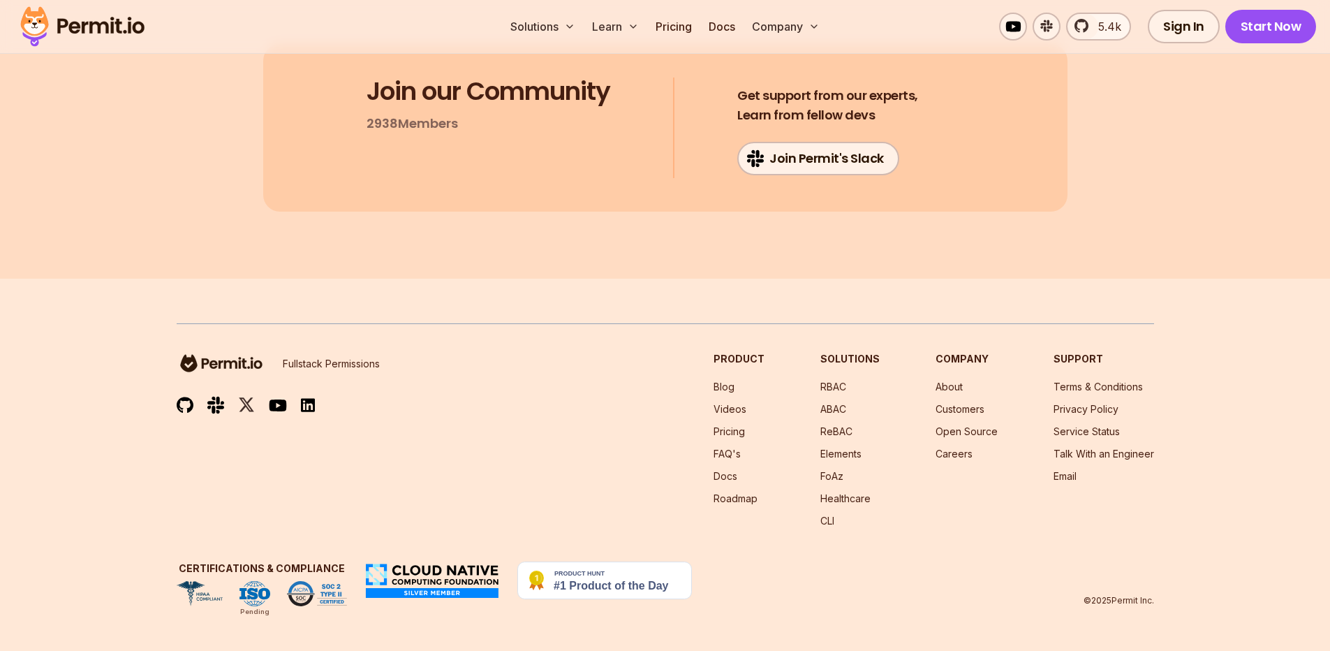
drag, startPoint x: 416, startPoint y: 498, endPoint x: 307, endPoint y: 498, distance: 108.9
drag, startPoint x: 309, startPoint y: 511, endPoint x: 402, endPoint y: 508, distance: 92.9
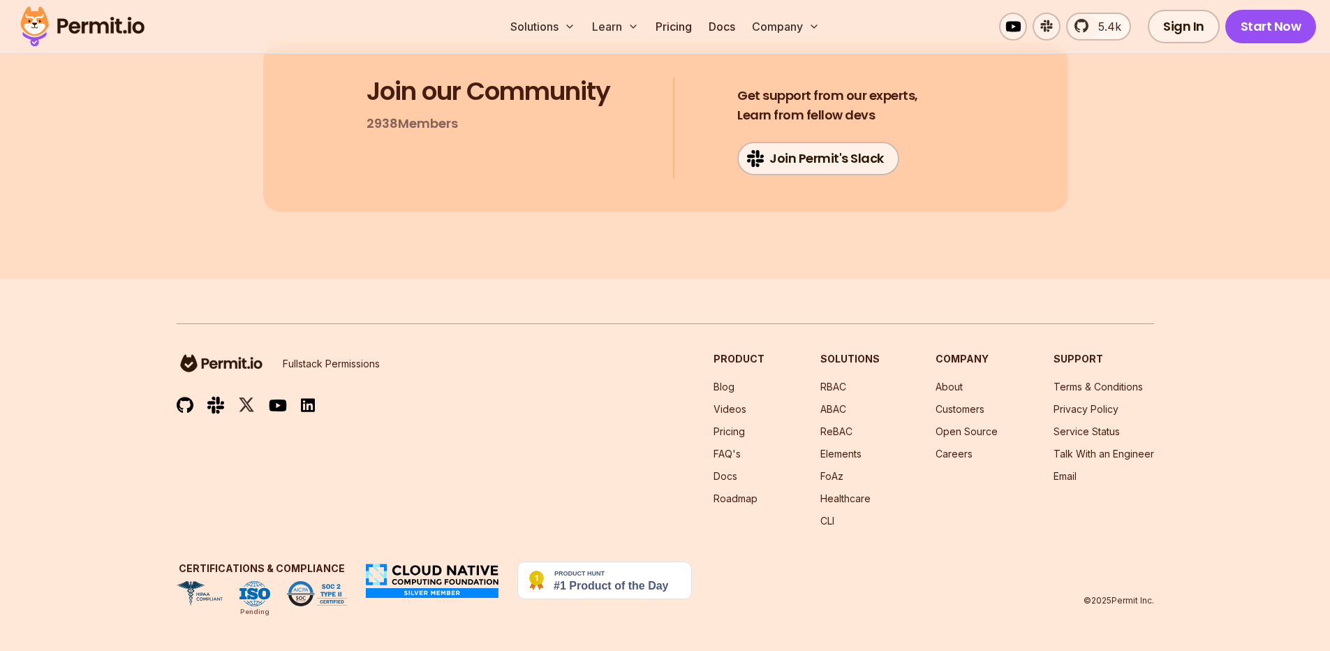
drag, startPoint x: 402, startPoint y: 522, endPoint x: 285, endPoint y: 523, distance: 117.3
